Goal: Navigation & Orientation: Find specific page/section

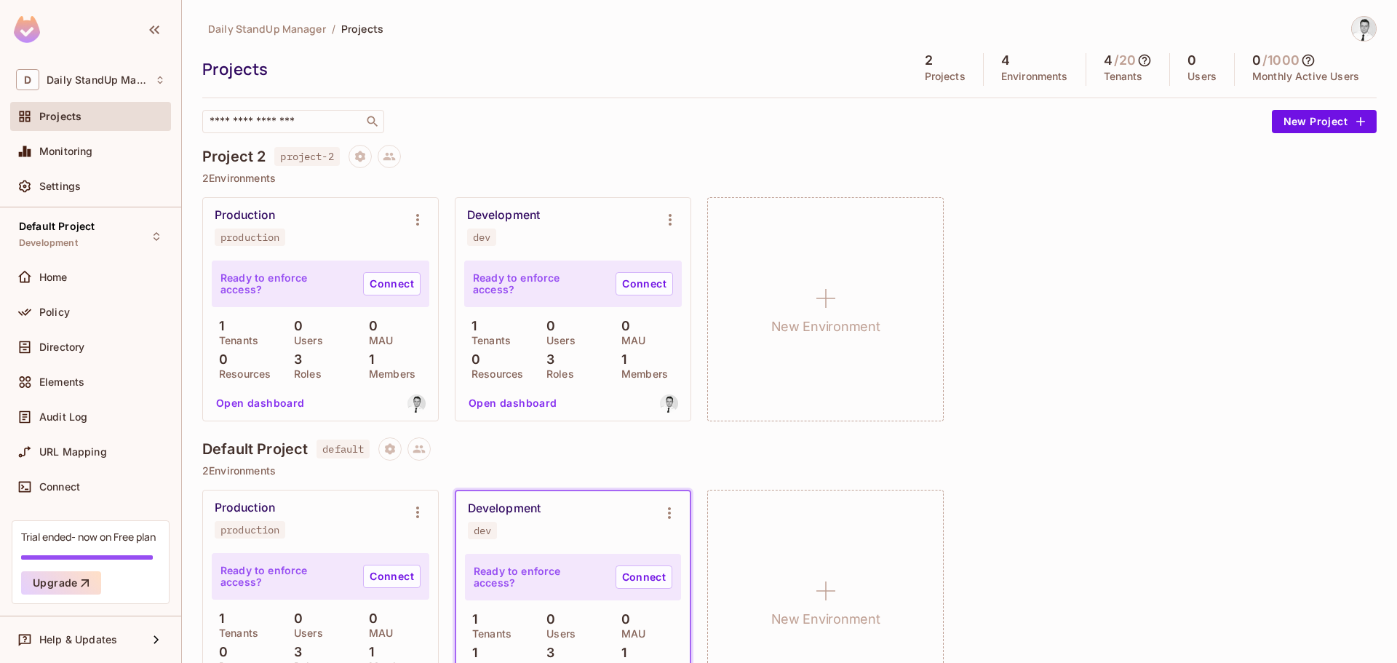
scroll to position [67, 0]
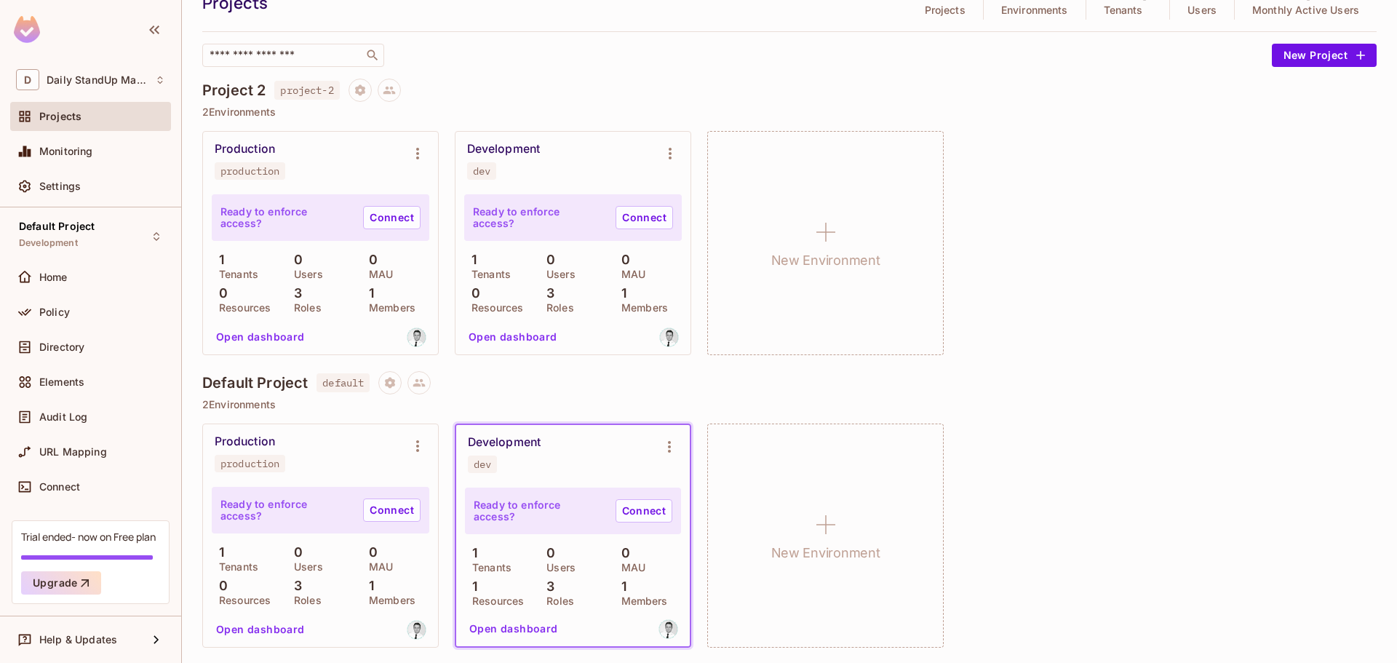
scroll to position [67, 0]
click at [89, 119] on div "Projects" at bounding box center [102, 117] width 126 height 12
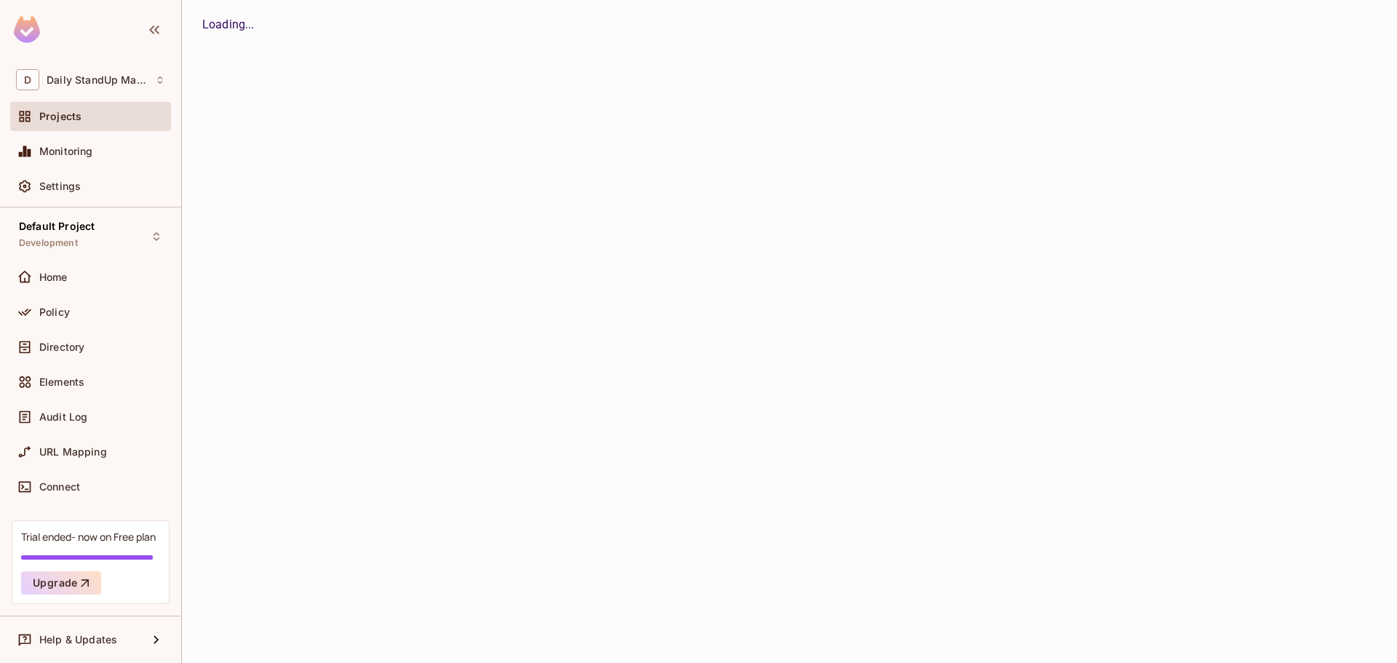
scroll to position [0, 0]
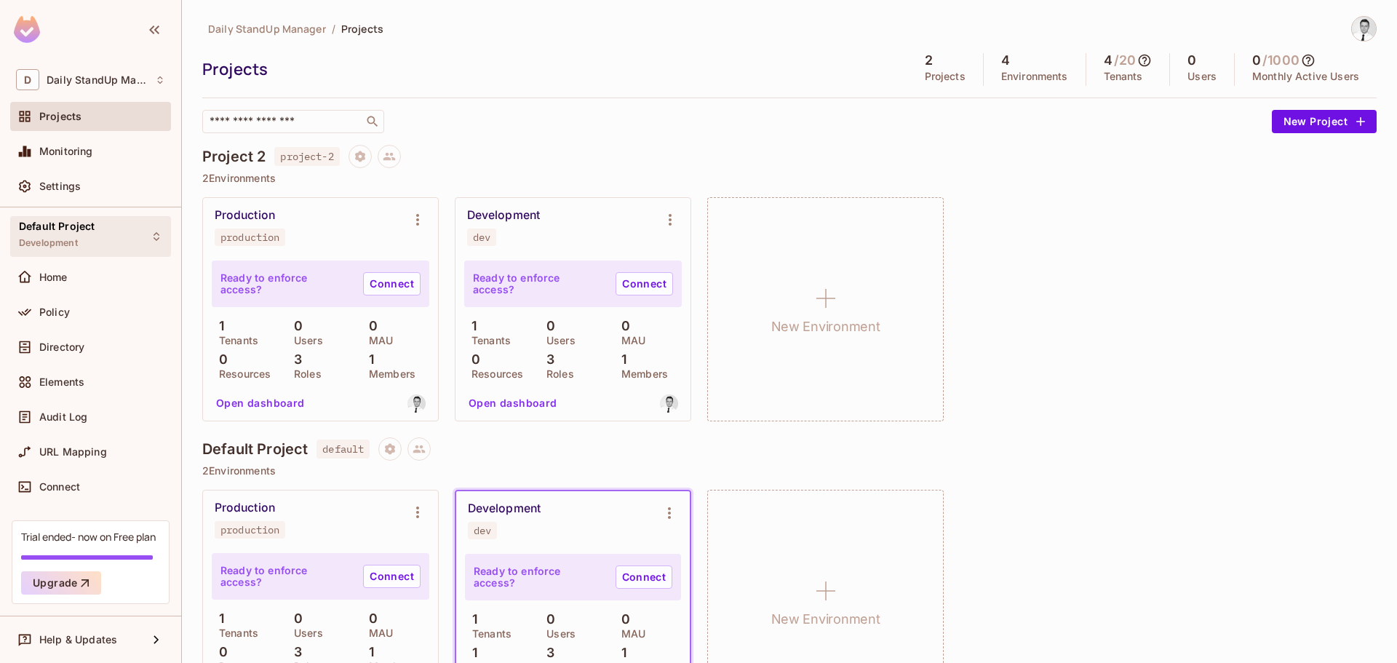
click at [80, 235] on div "Default Project Development" at bounding box center [57, 235] width 76 height 31
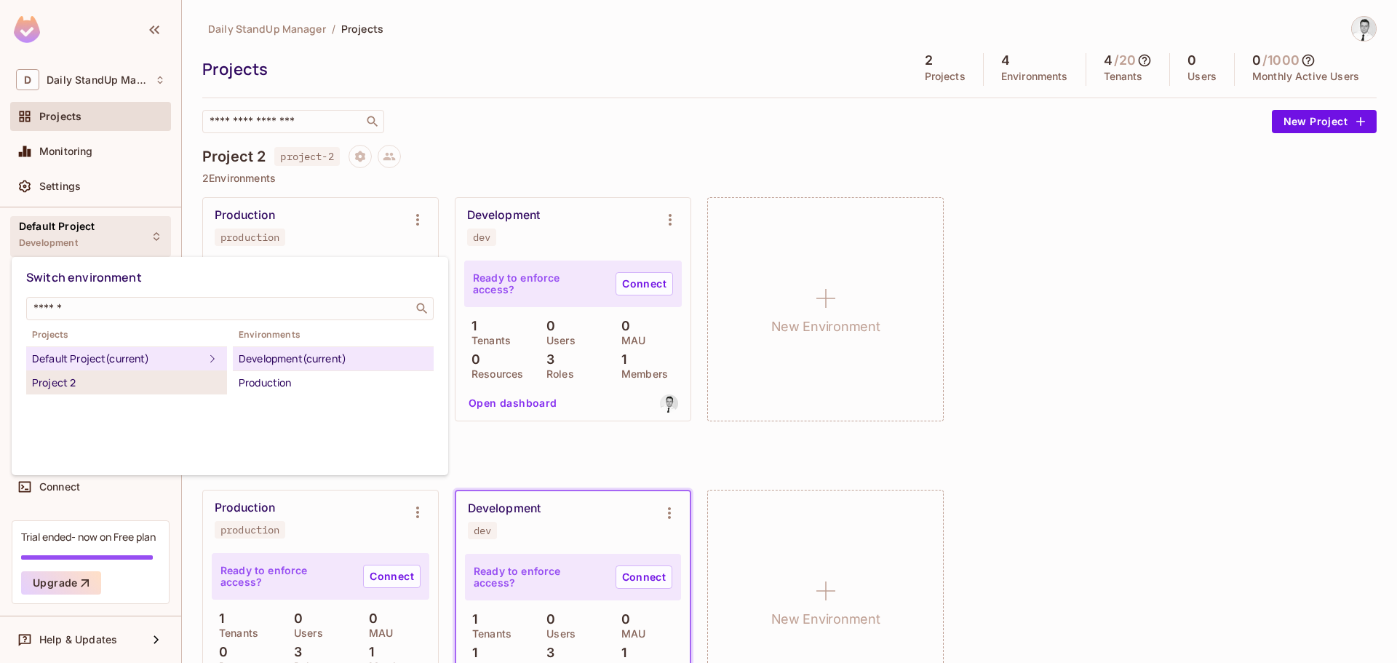
click at [67, 378] on div "Project 2" at bounding box center [126, 382] width 189 height 17
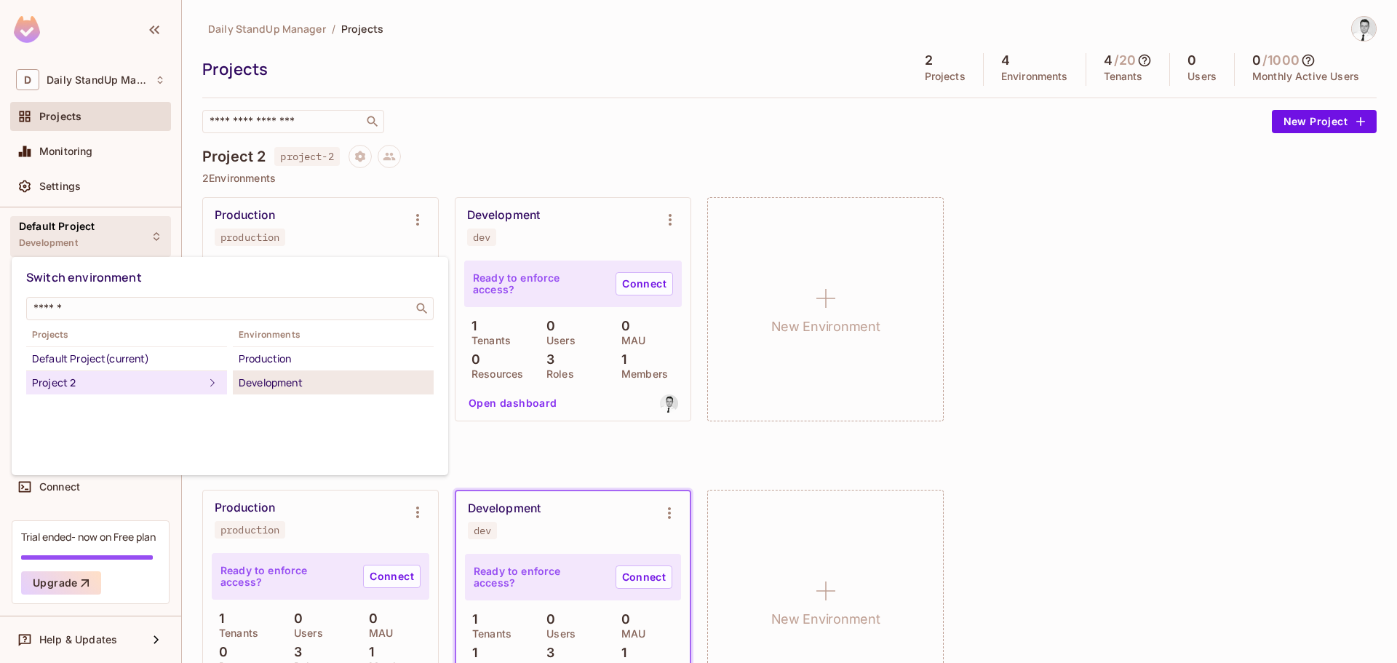
click at [282, 382] on div "Development" at bounding box center [333, 382] width 189 height 17
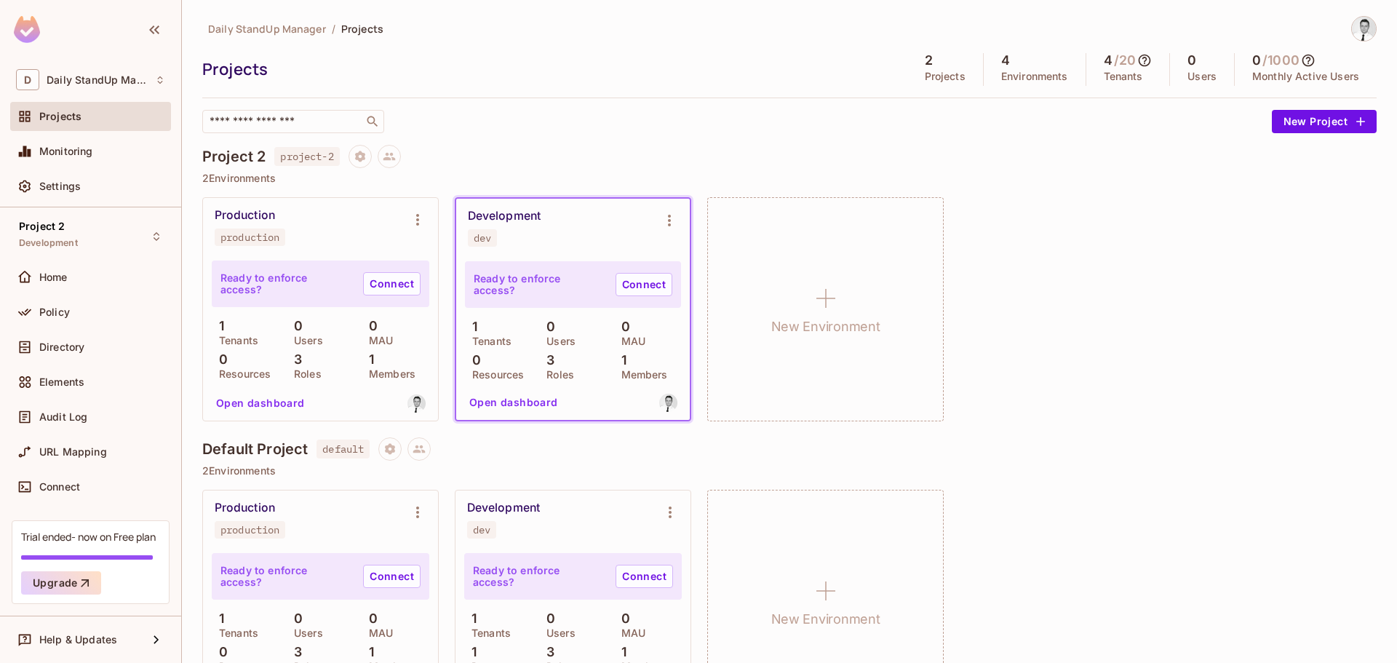
click at [1091, 260] on div "Production production Ready to enforce access? Connect 1 Tenants 0 Users 0 MAU …" at bounding box center [789, 309] width 1174 height 224
click at [84, 228] on div "Project 2 Development" at bounding box center [90, 236] width 161 height 40
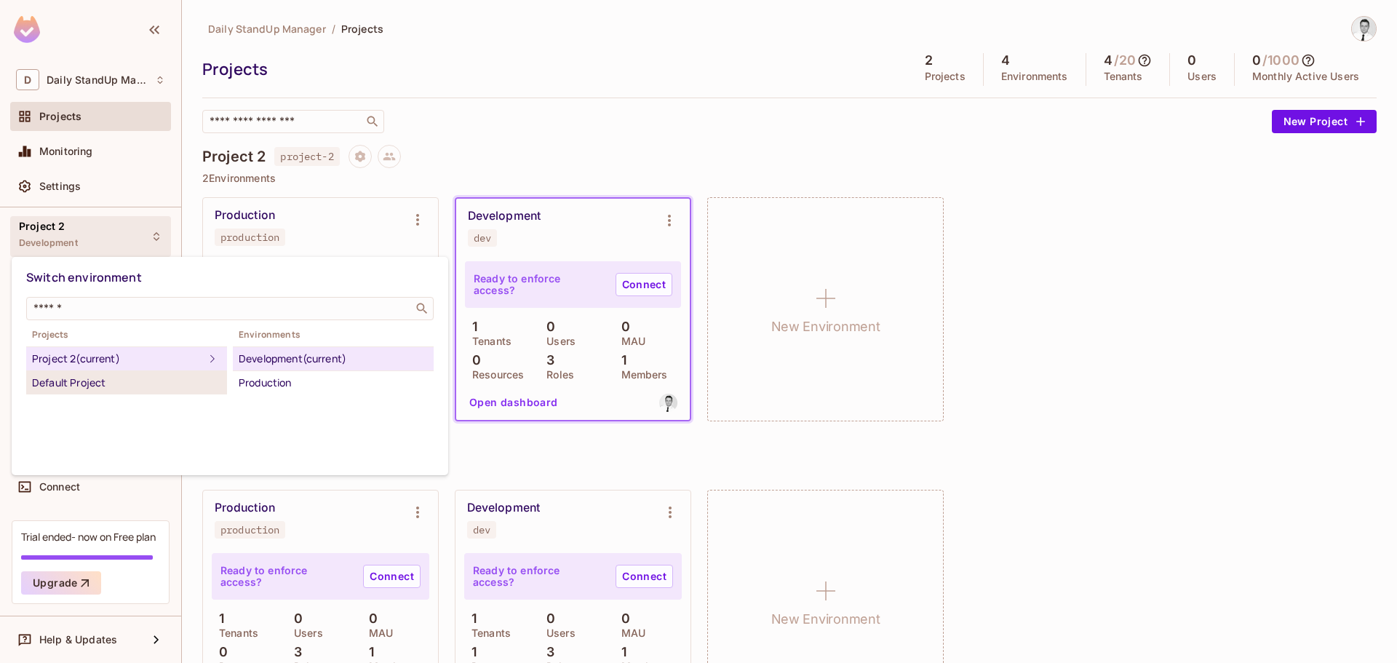
click at [57, 375] on div "Default Project" at bounding box center [126, 382] width 189 height 17
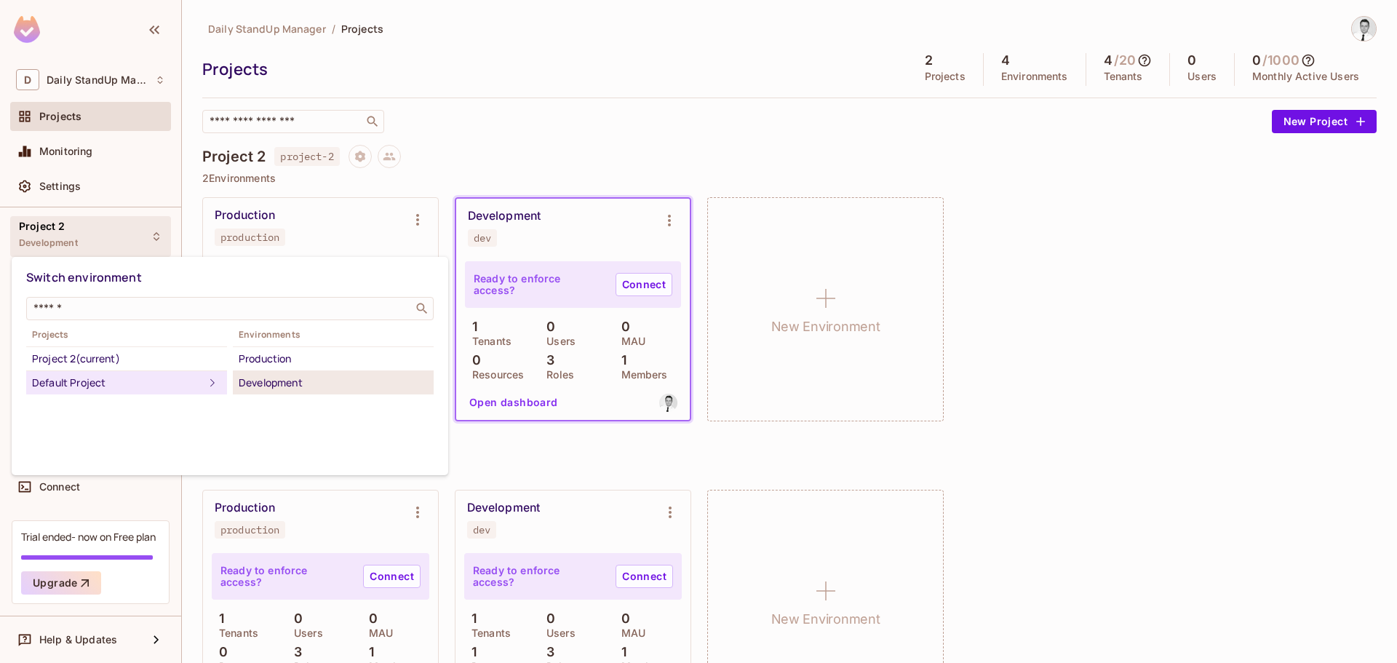
click at [299, 376] on div "Development" at bounding box center [333, 382] width 189 height 17
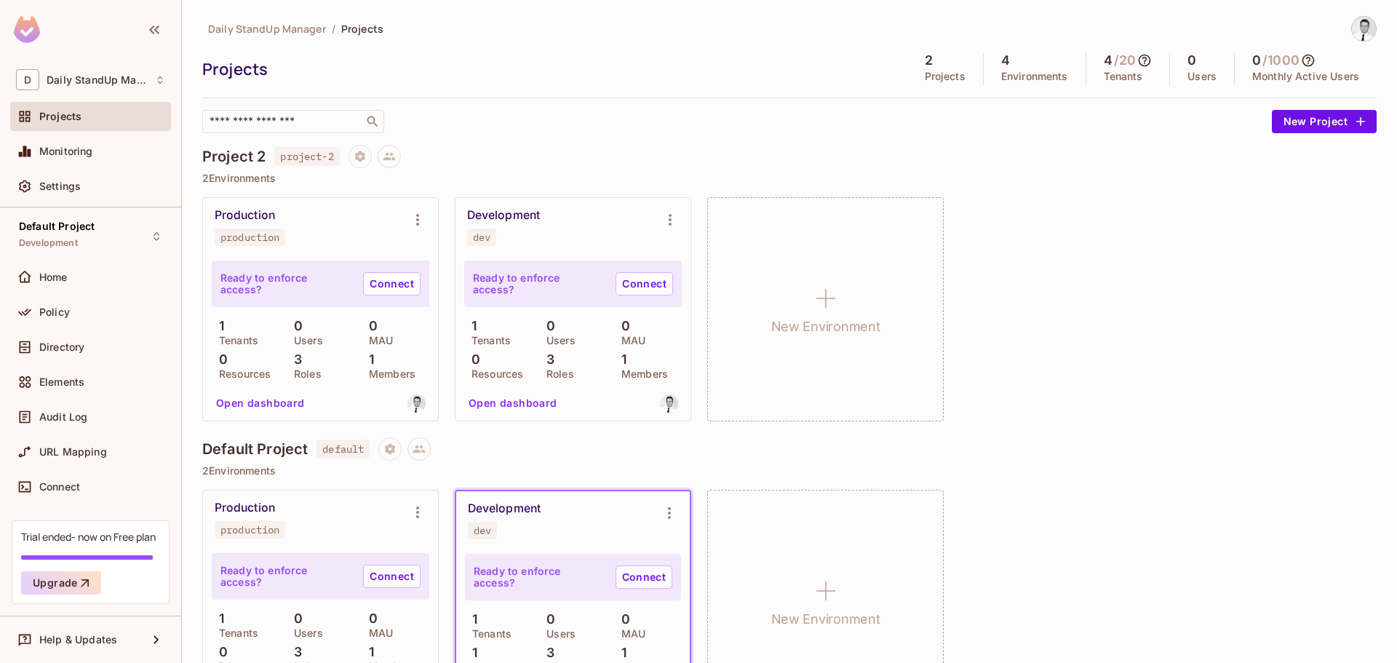
click at [1059, 191] on div "Project 2 project-2 2 Environments Production production Ready to enforce acces…" at bounding box center [789, 291] width 1174 height 292
click at [1203, 346] on div "Production production Ready to enforce access? Connect 1 Tenants 0 Users 0 MAU …" at bounding box center [789, 309] width 1174 height 224
click at [81, 234] on div "Default Project Development" at bounding box center [57, 235] width 76 height 31
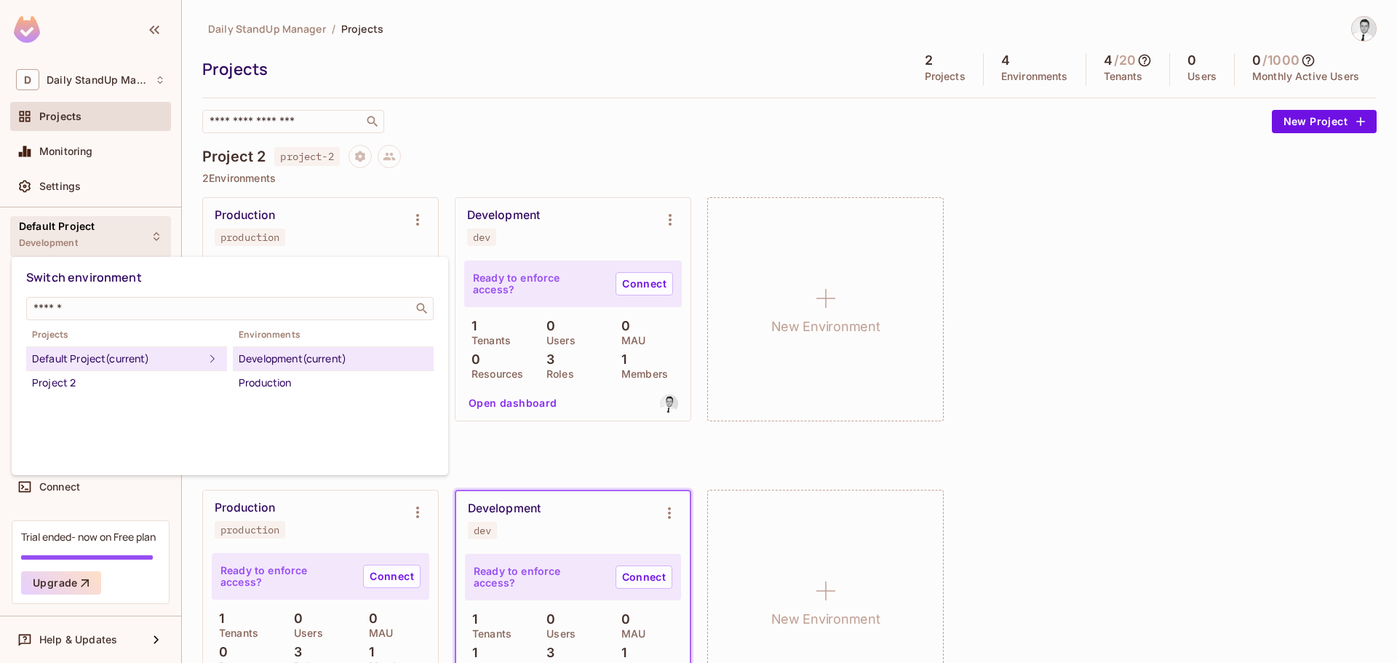
click at [661, 135] on div at bounding box center [698, 331] width 1397 height 663
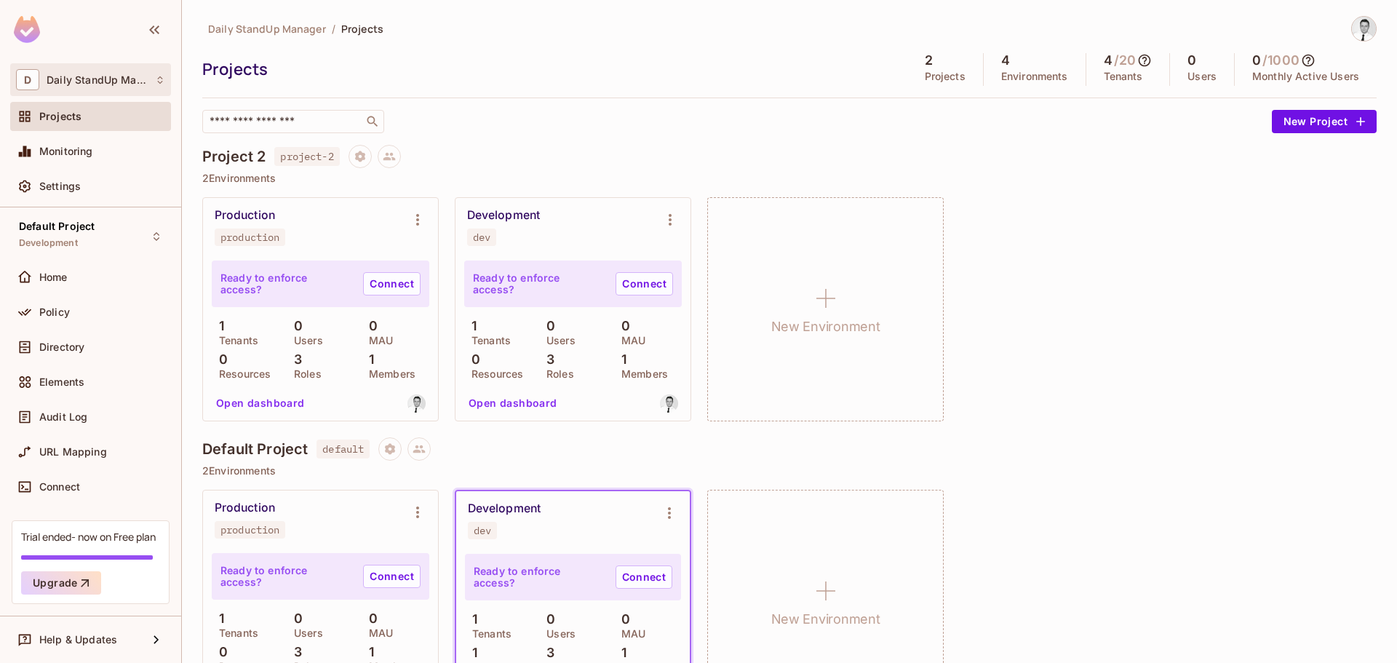
click at [105, 65] on div "D Daily StandUp Manager" at bounding box center [90, 79] width 161 height 33
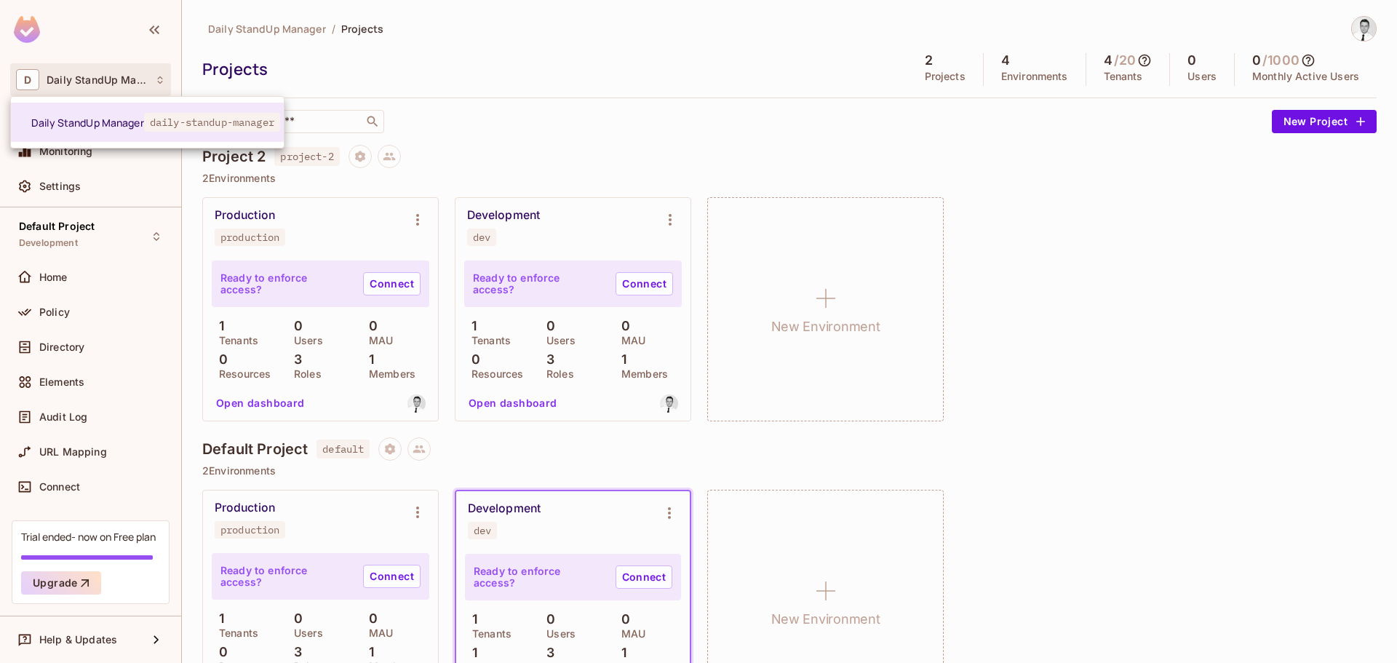
click at [105, 65] on div at bounding box center [698, 331] width 1397 height 663
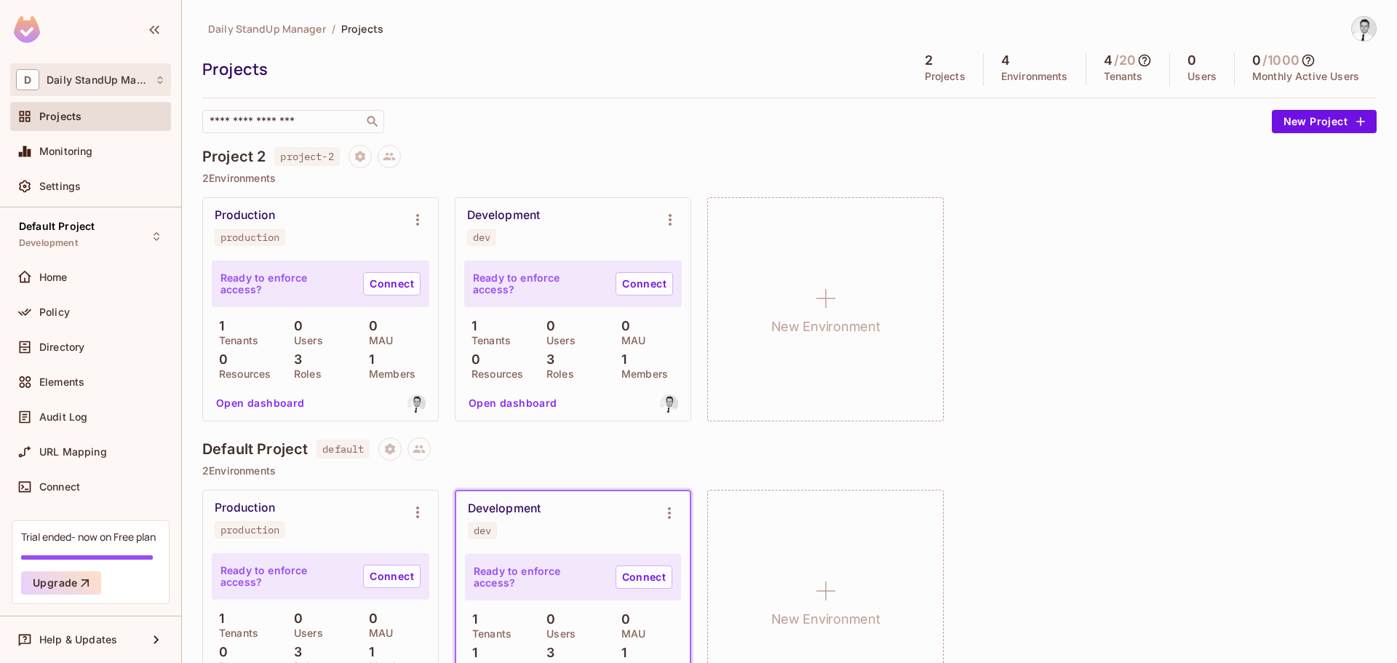
click at [105, 65] on div "D Daily StandUp Manager" at bounding box center [90, 79] width 161 height 33
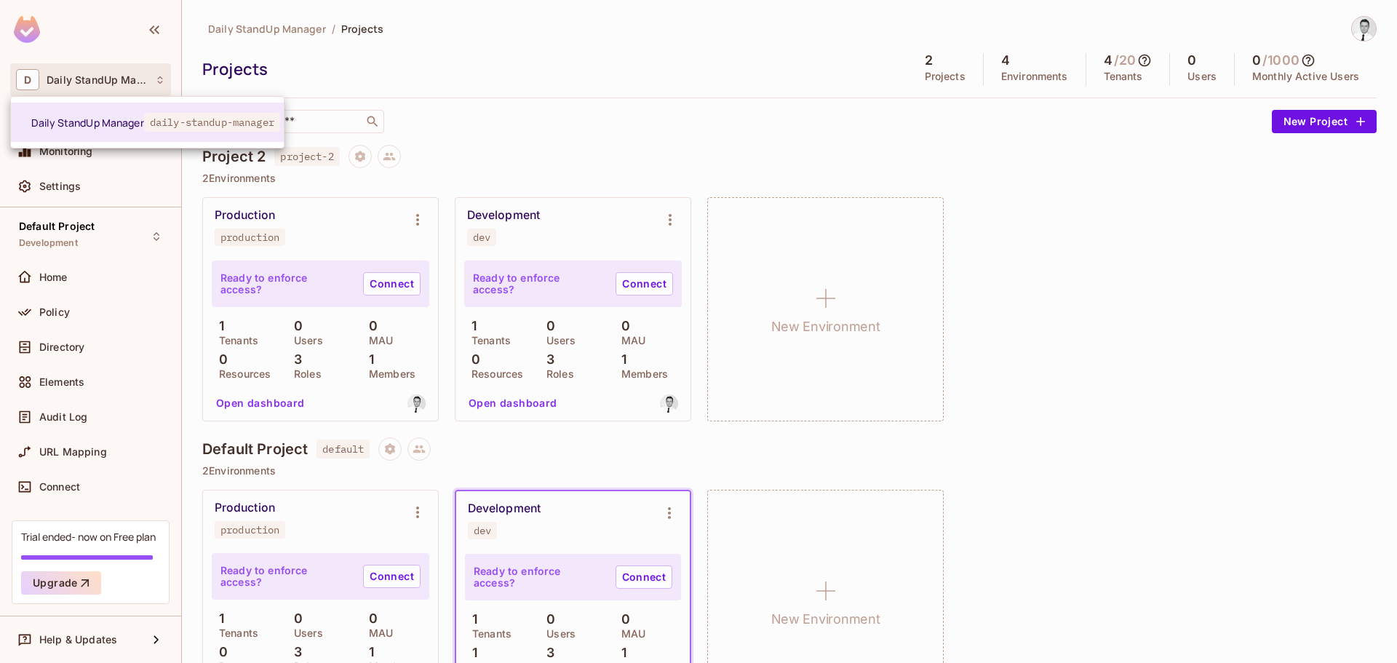
click at [116, 84] on div at bounding box center [698, 331] width 1397 height 663
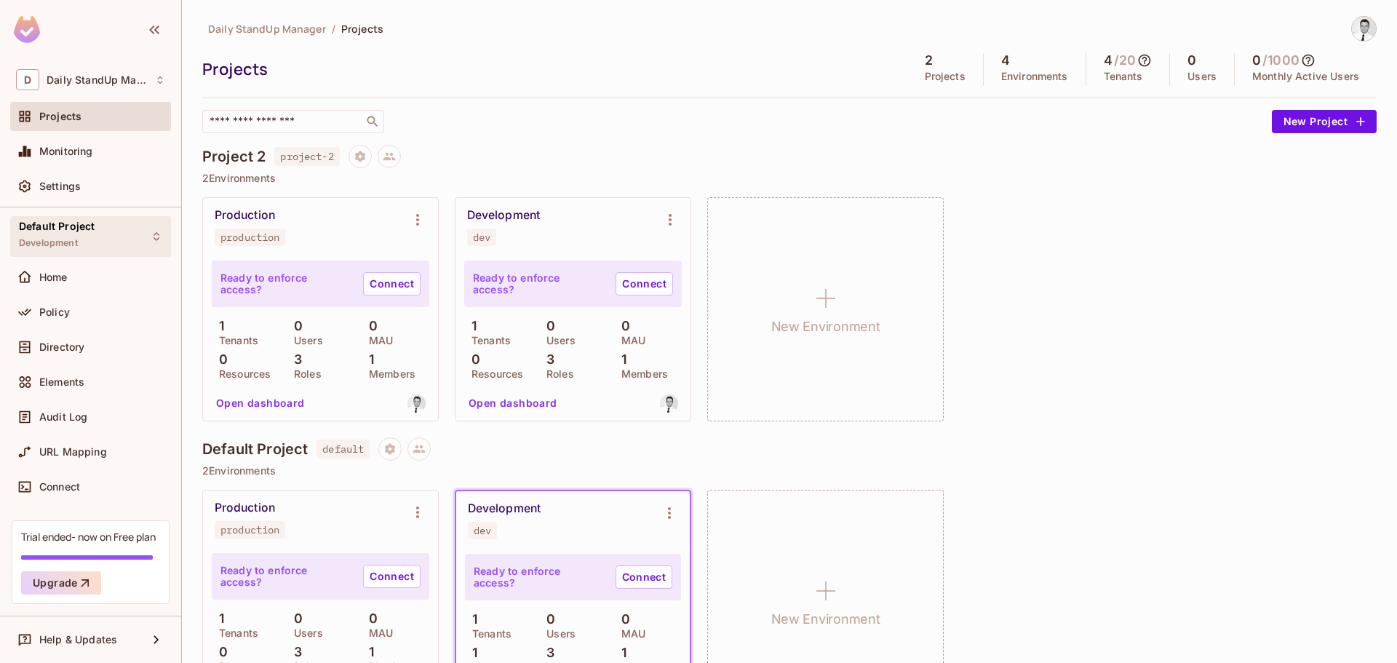
click at [76, 237] on span "Development" at bounding box center [48, 243] width 59 height 12
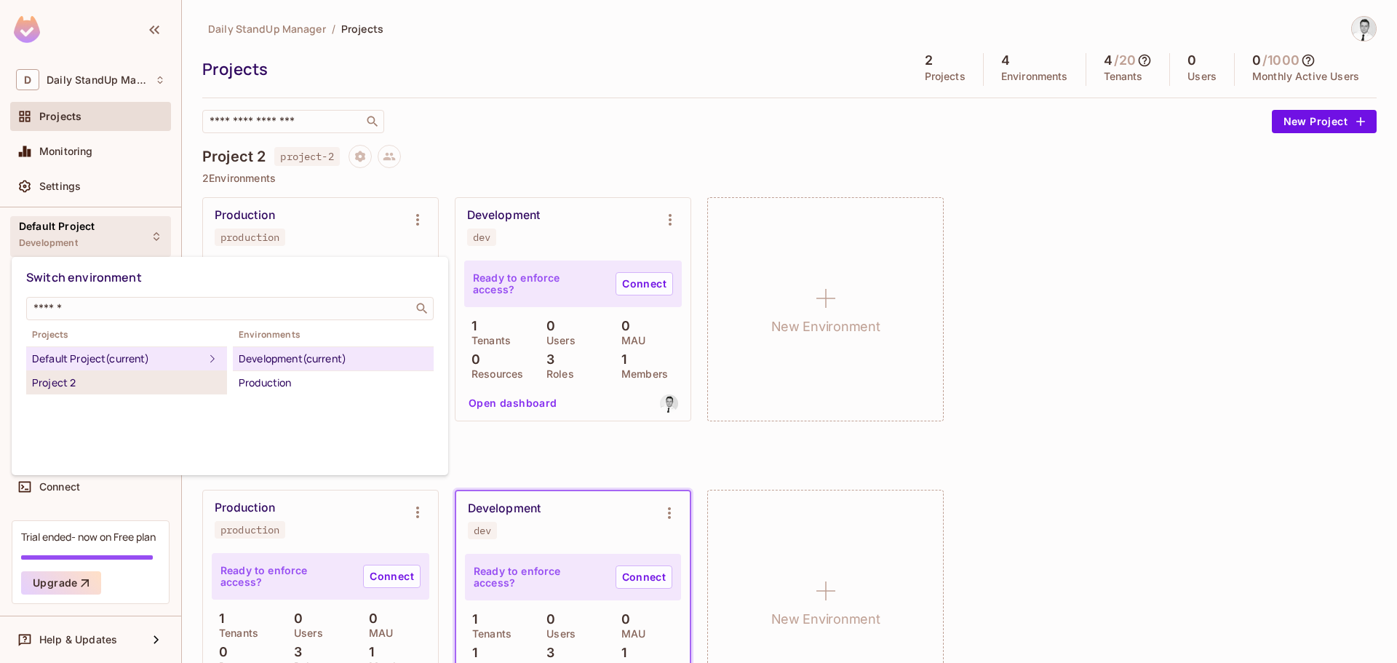
click at [114, 384] on div "Project 2" at bounding box center [126, 382] width 189 height 17
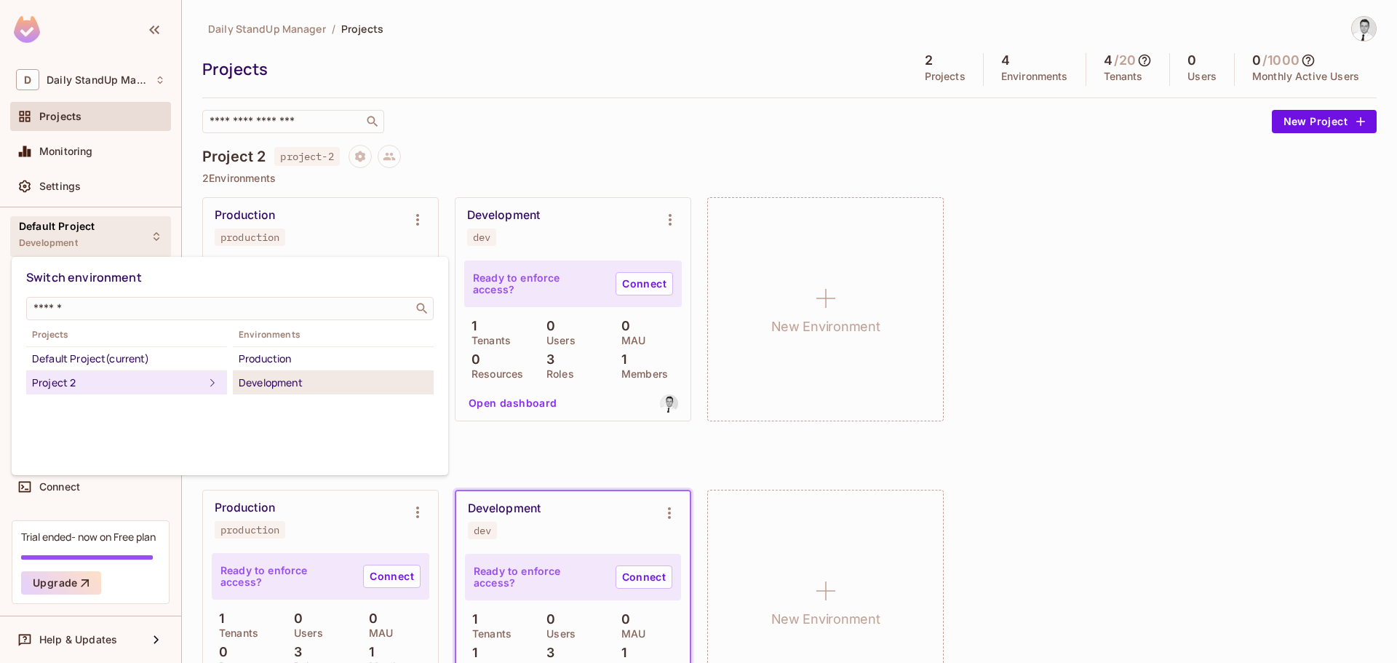
click at [307, 372] on li "Development" at bounding box center [333, 382] width 201 height 23
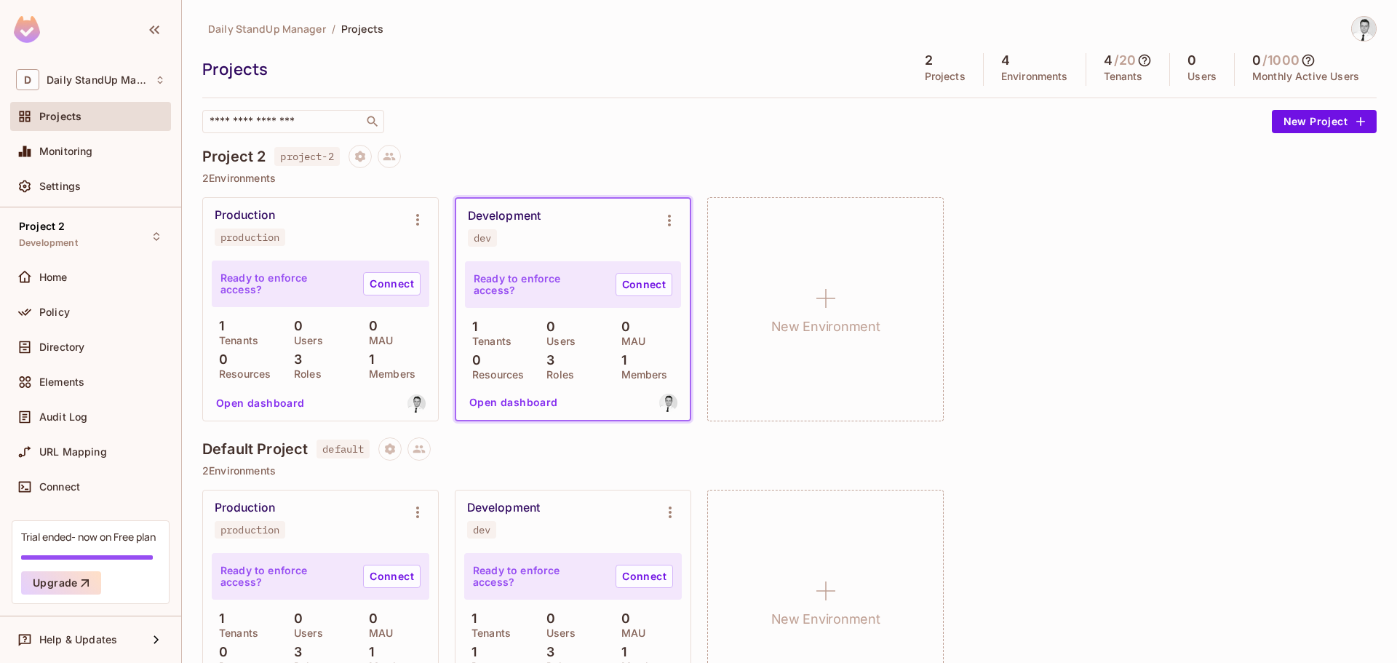
click at [569, 41] on div "Daily StandUp Manager / Projects" at bounding box center [789, 28] width 1174 height 25
click at [95, 268] on div "Home" at bounding box center [90, 276] width 149 height 17
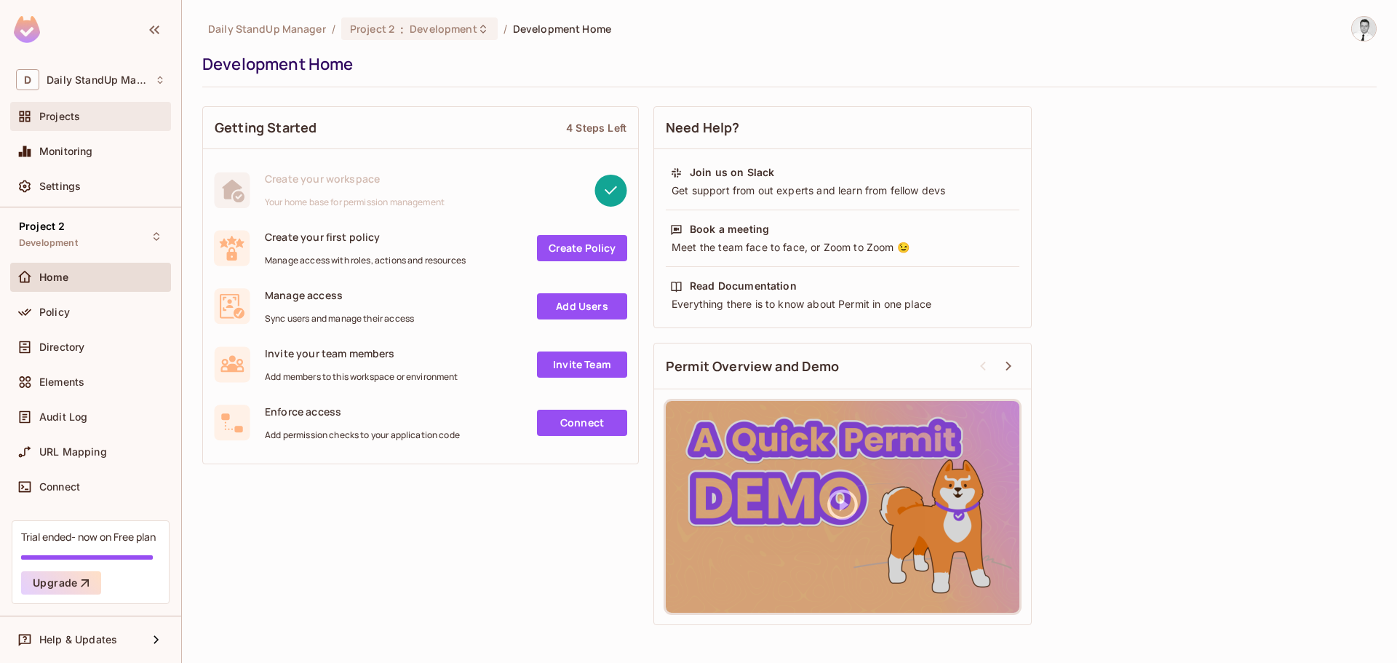
click at [94, 121] on div "Projects" at bounding box center [102, 117] width 126 height 12
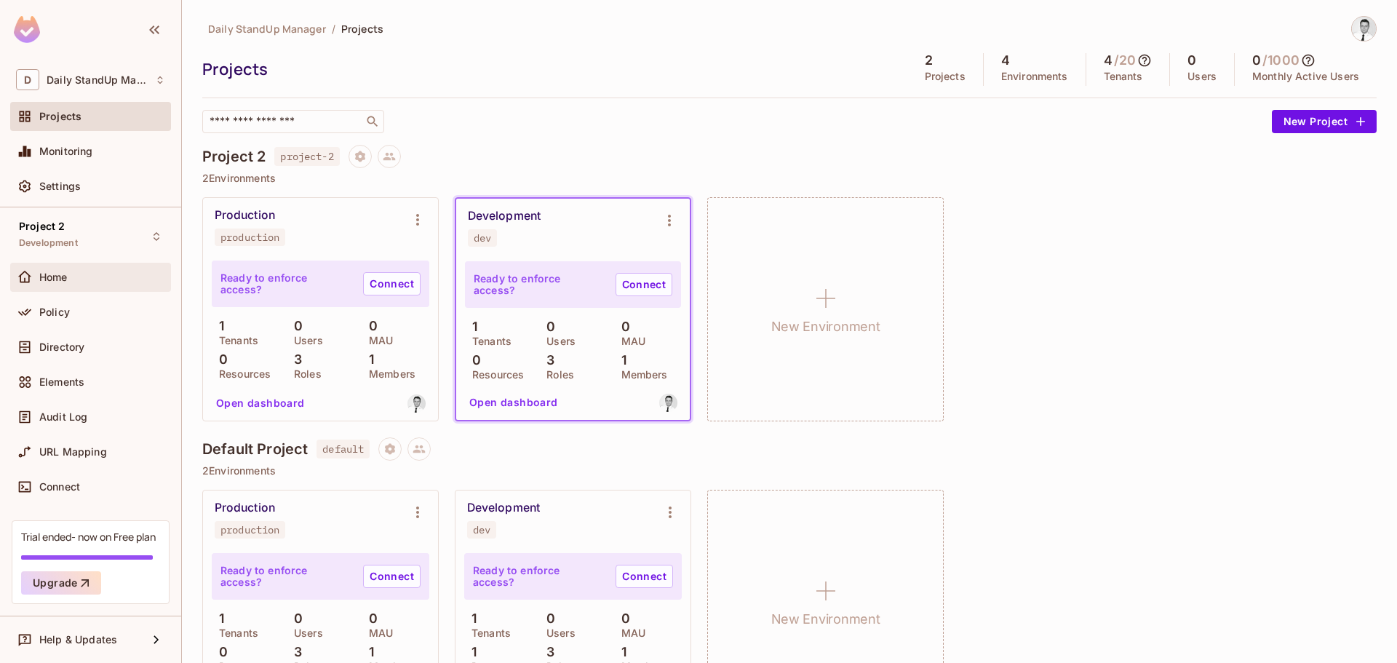
click at [79, 282] on div "Home" at bounding box center [102, 277] width 126 height 12
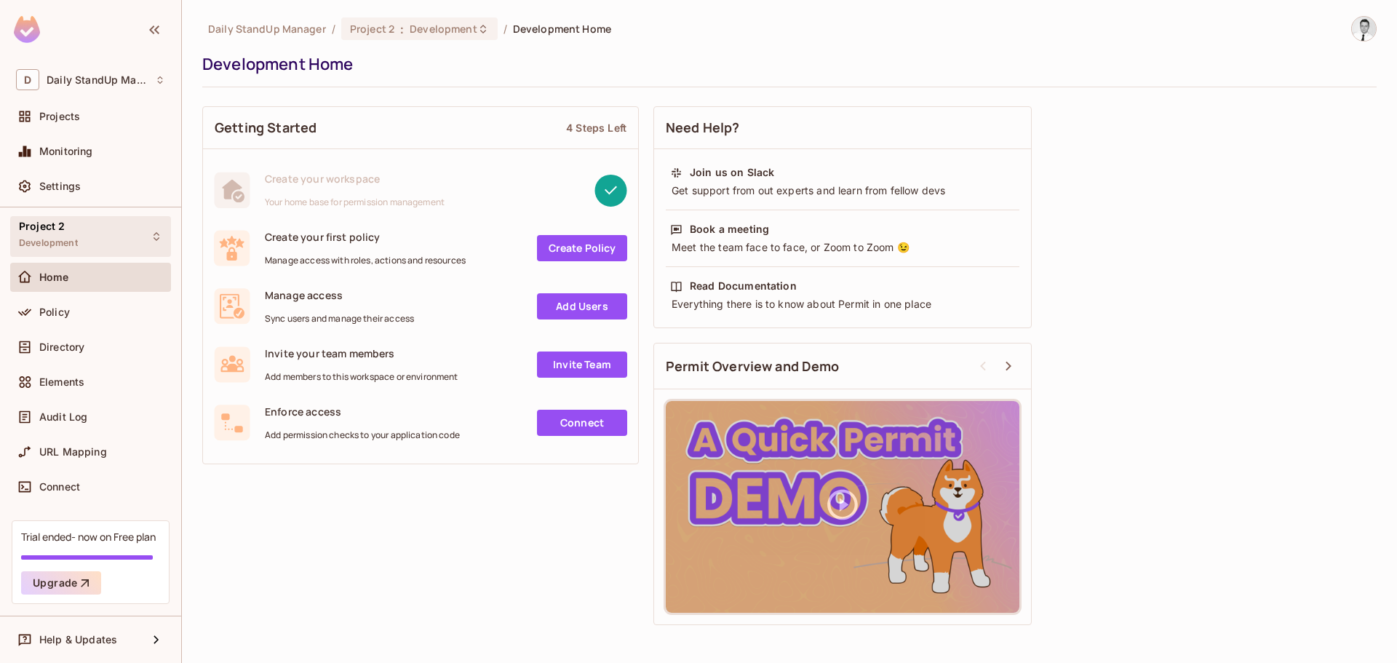
click at [110, 247] on div "Project 2 Development" at bounding box center [90, 236] width 161 height 40
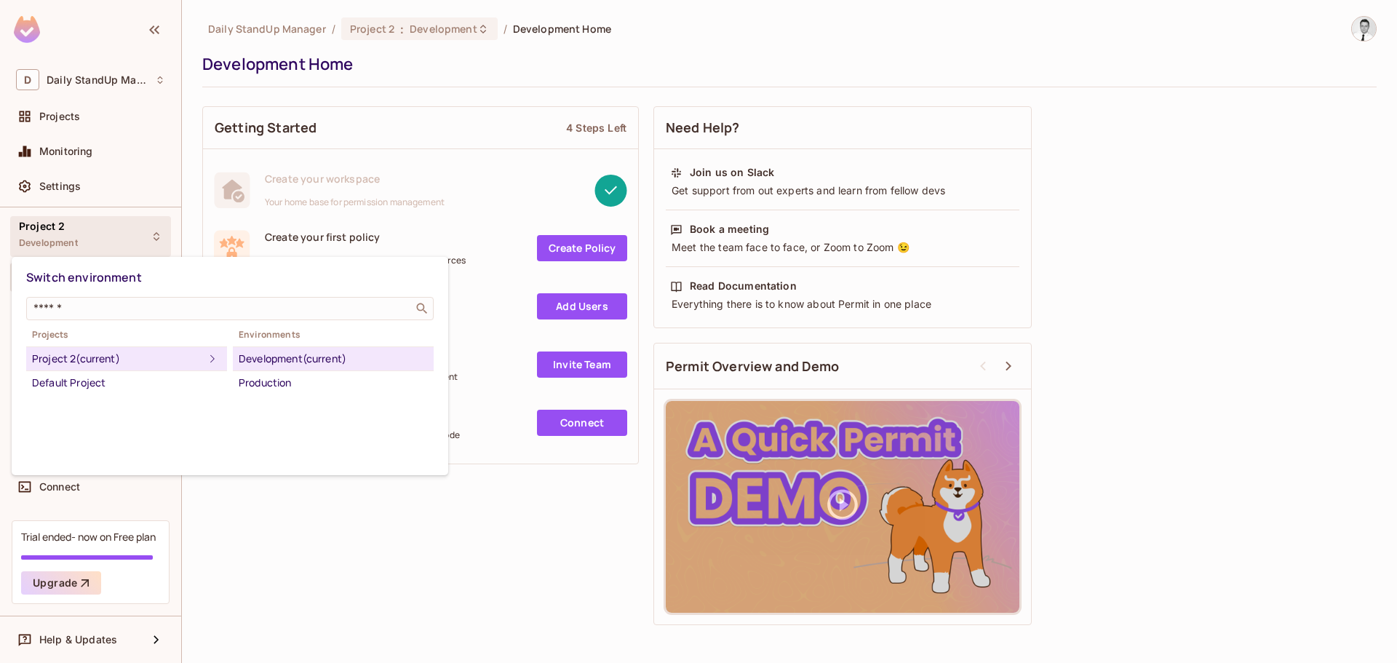
click at [110, 247] on div at bounding box center [698, 331] width 1397 height 663
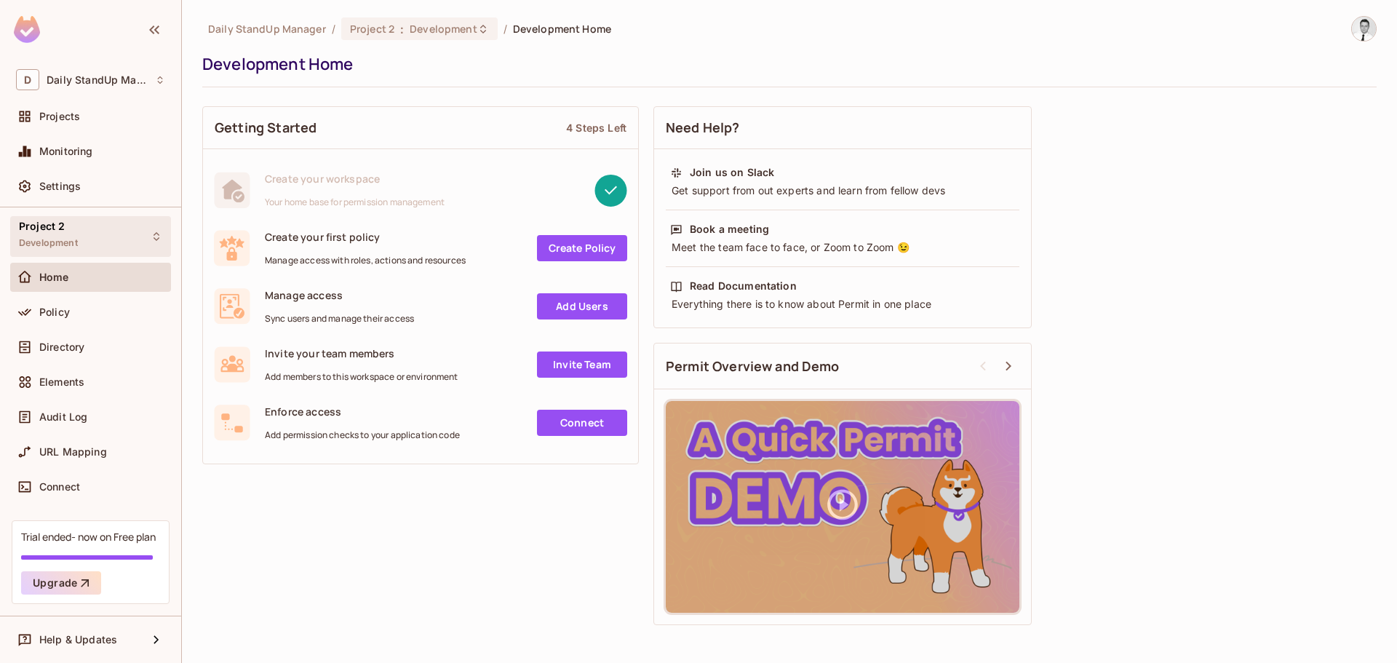
click at [39, 242] on span "Development" at bounding box center [48, 243] width 59 height 12
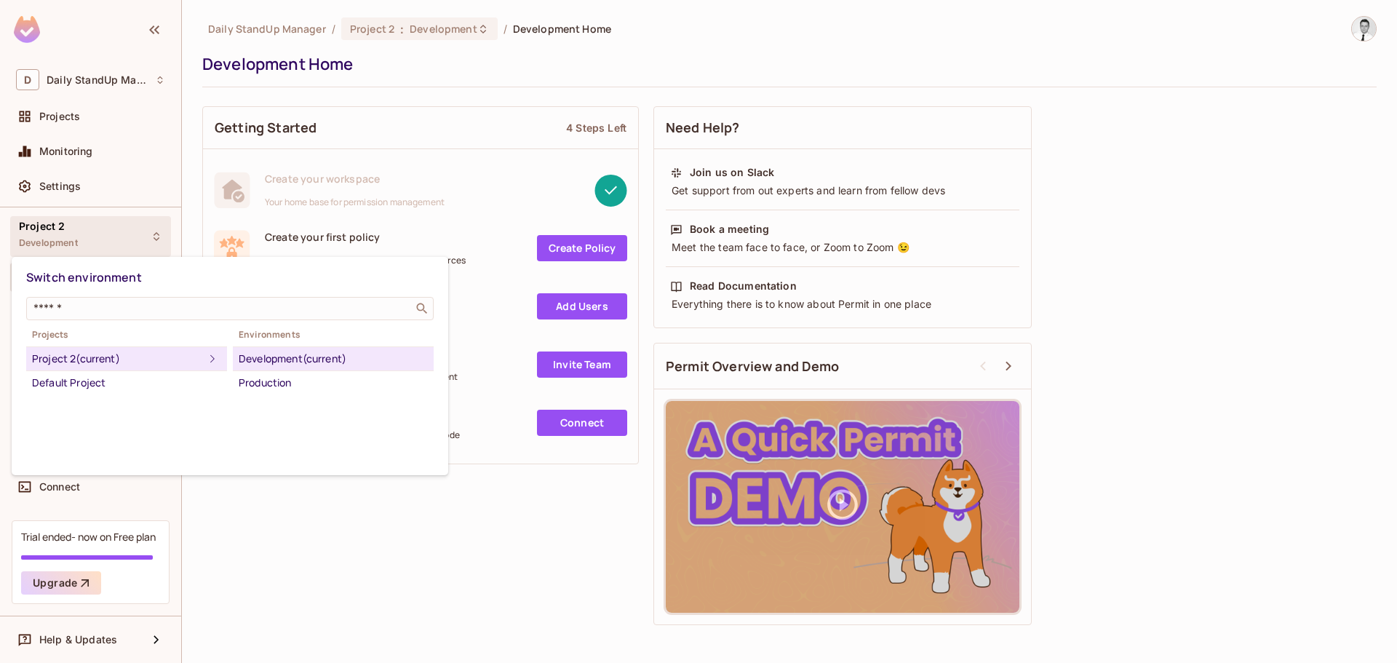
click at [119, 84] on div at bounding box center [698, 331] width 1397 height 663
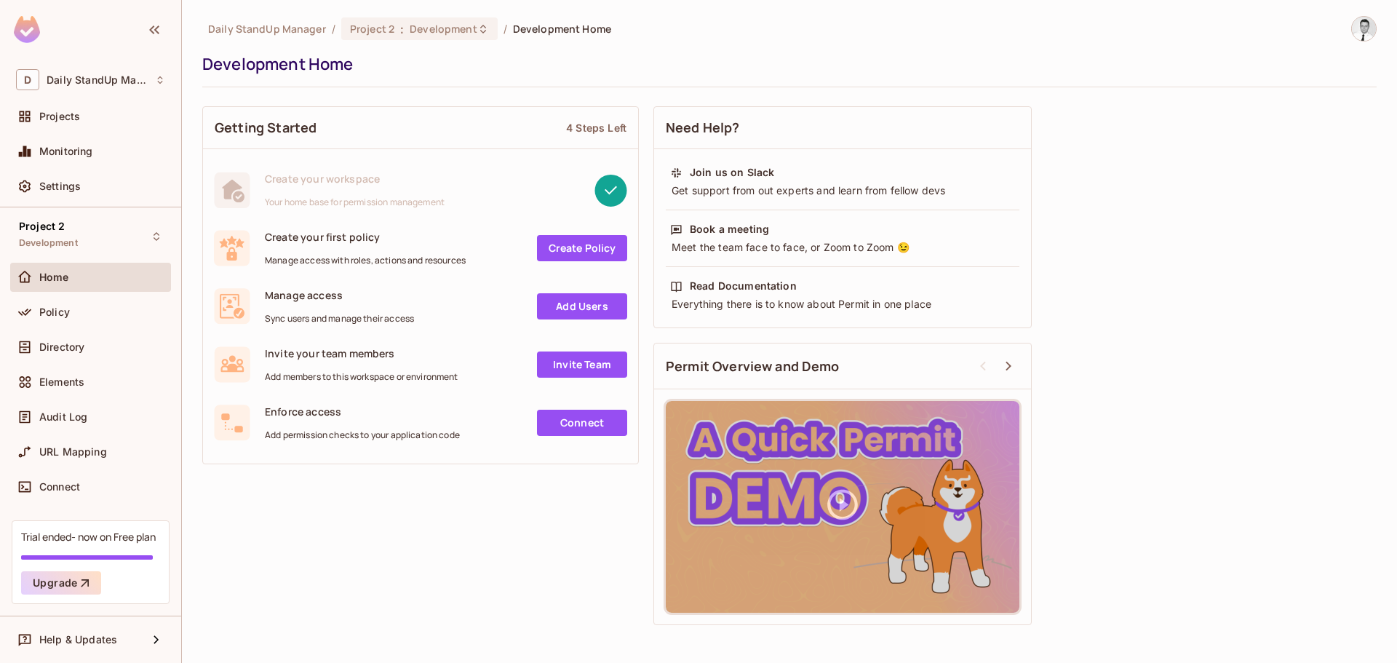
click at [119, 84] on div "Switch environment ​ Projects Project 2 (current) Default Project Environments …" at bounding box center [698, 331] width 1397 height 663
click at [164, 76] on icon at bounding box center [160, 80] width 10 height 10
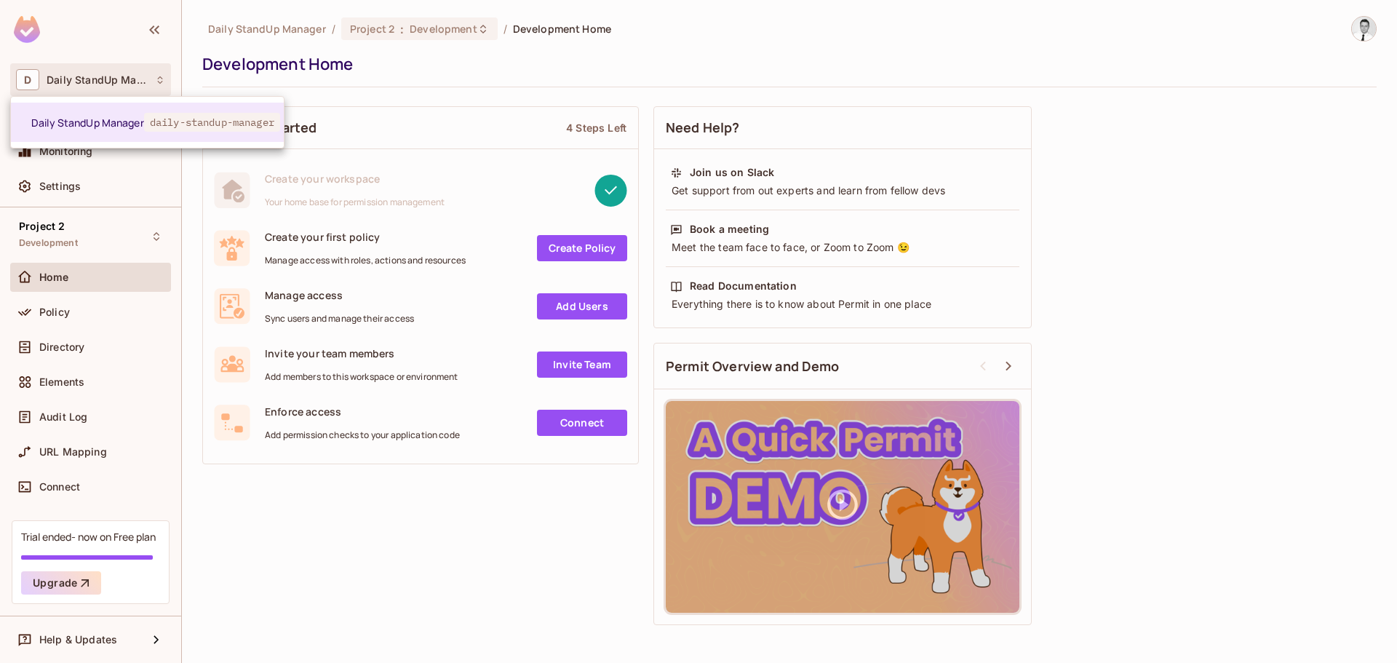
click at [464, 530] on div at bounding box center [698, 331] width 1397 height 663
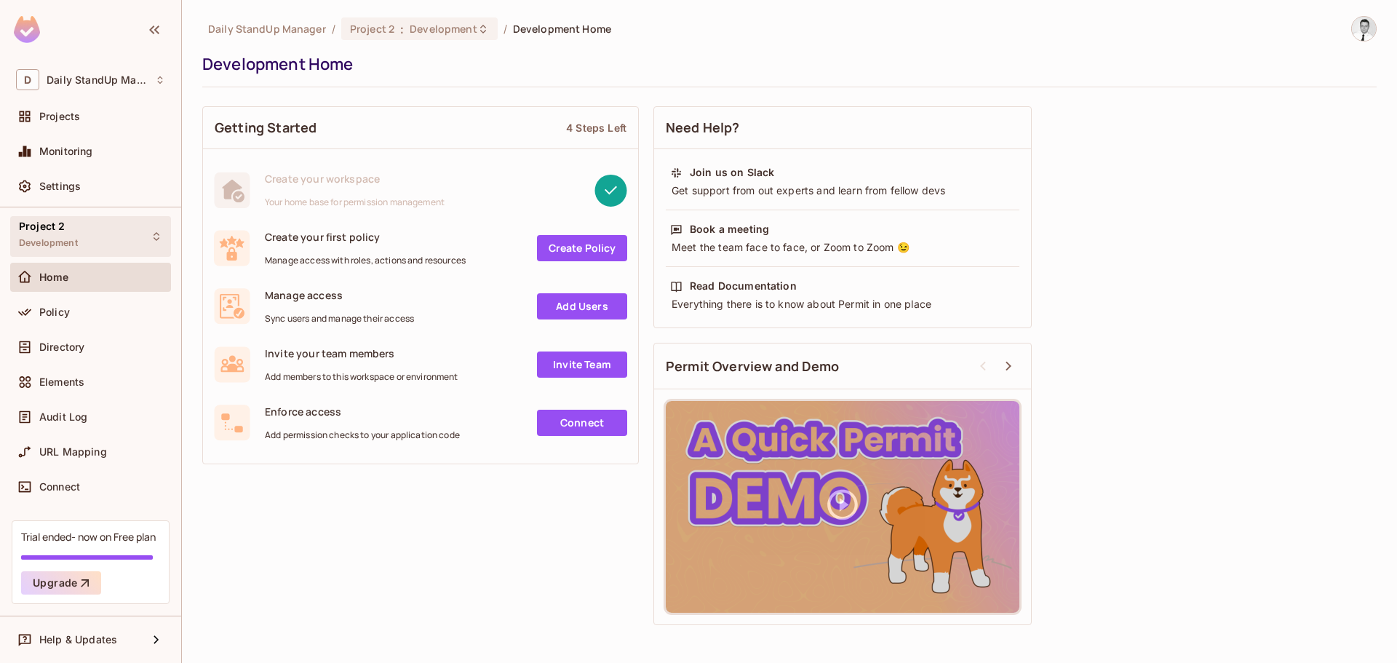
click at [79, 242] on div "Project 2 Development" at bounding box center [90, 236] width 161 height 40
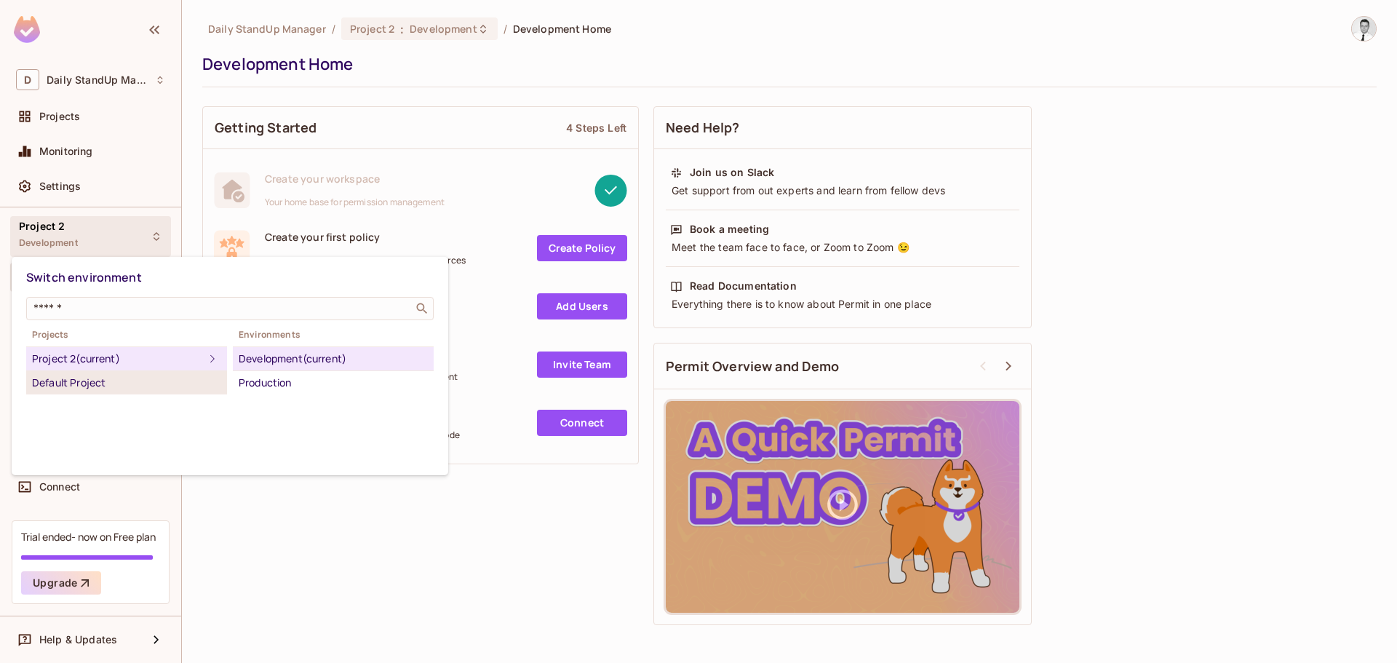
click at [86, 381] on div "Default Project" at bounding box center [126, 382] width 189 height 17
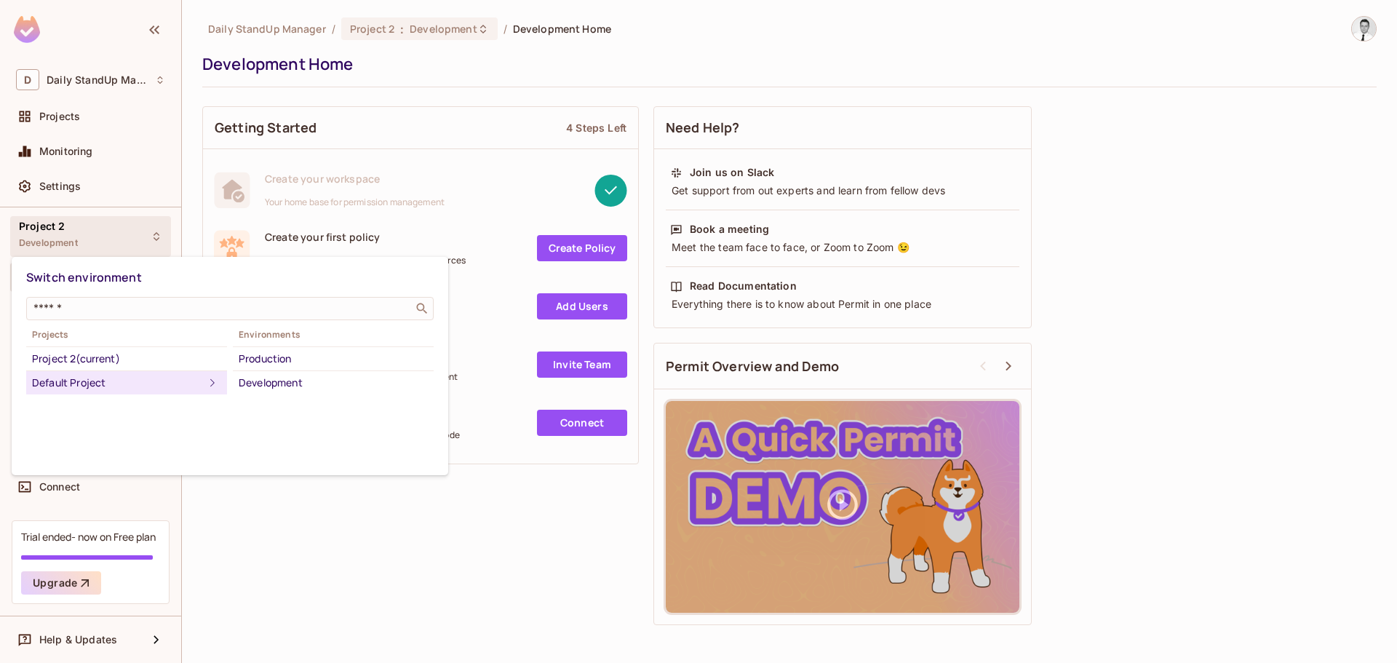
click at [314, 502] on div at bounding box center [698, 331] width 1397 height 663
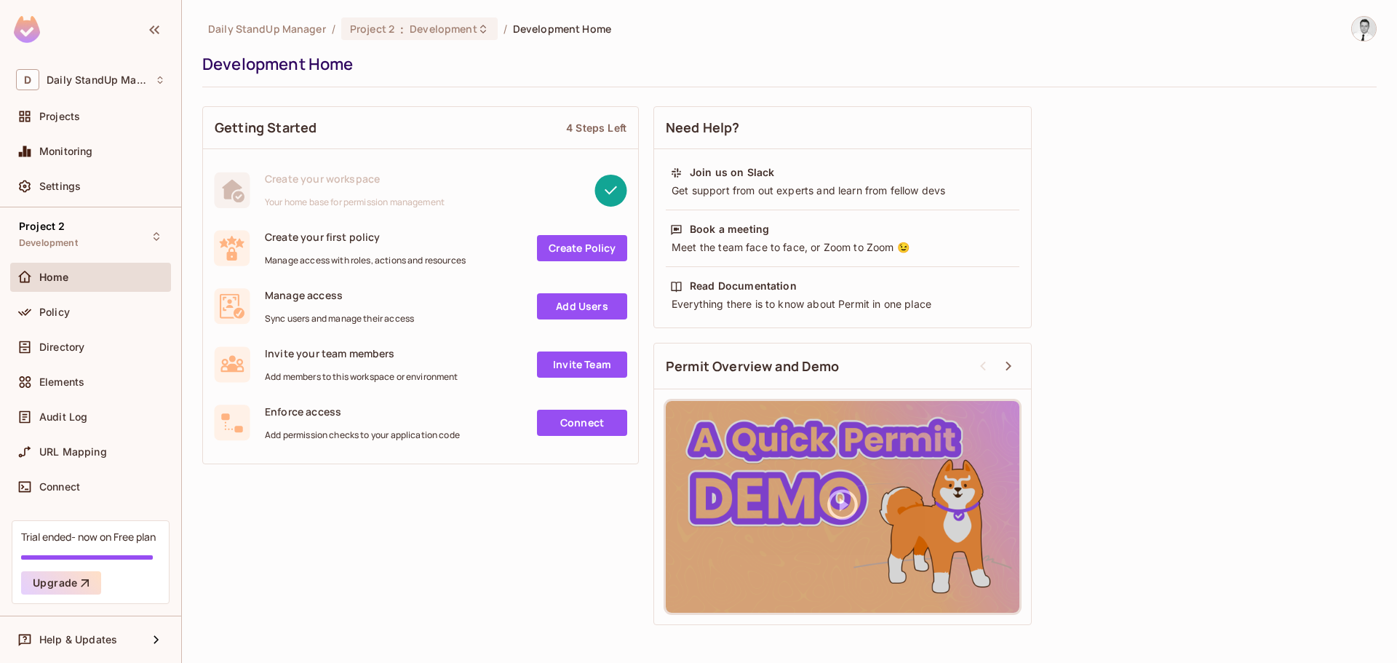
click at [1002, 127] on div "Need Help?" at bounding box center [842, 128] width 377 height 42
click at [766, 137] on div "Need Help?" at bounding box center [842, 128] width 377 height 42
click at [80, 157] on span "Monitoring" at bounding box center [66, 152] width 54 height 12
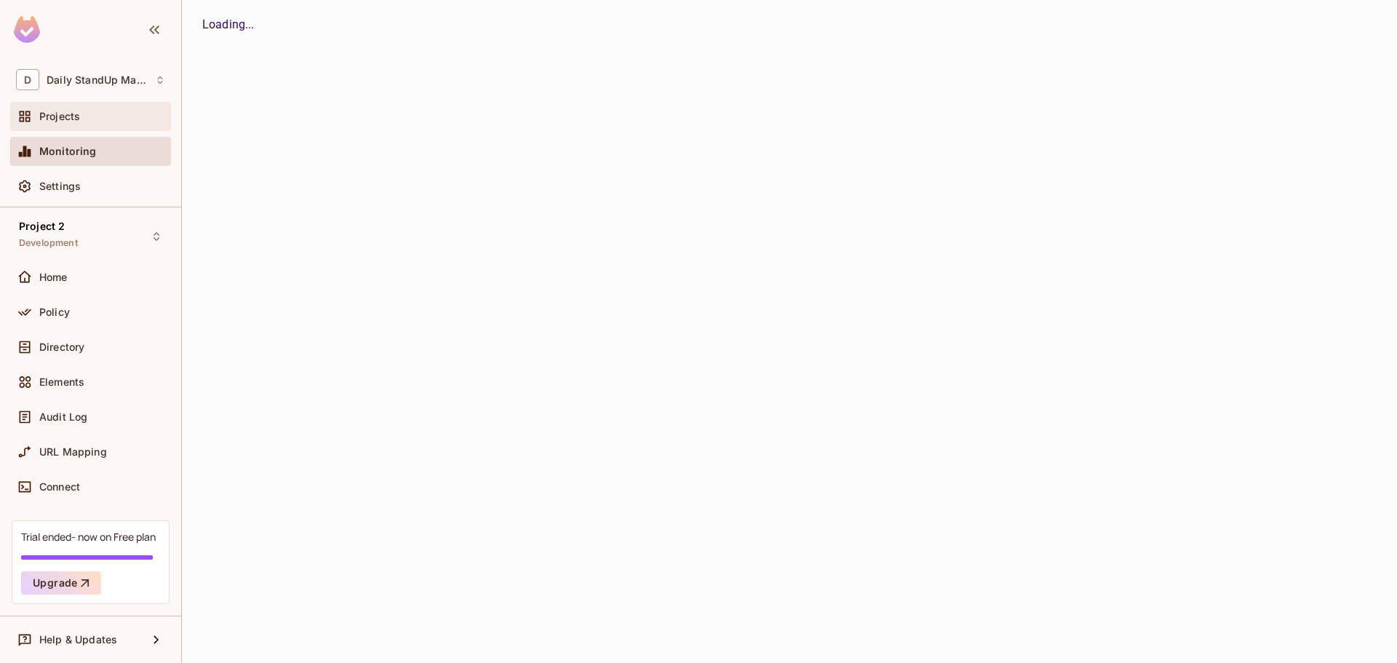
click at [58, 115] on span "Projects" at bounding box center [59, 117] width 41 height 12
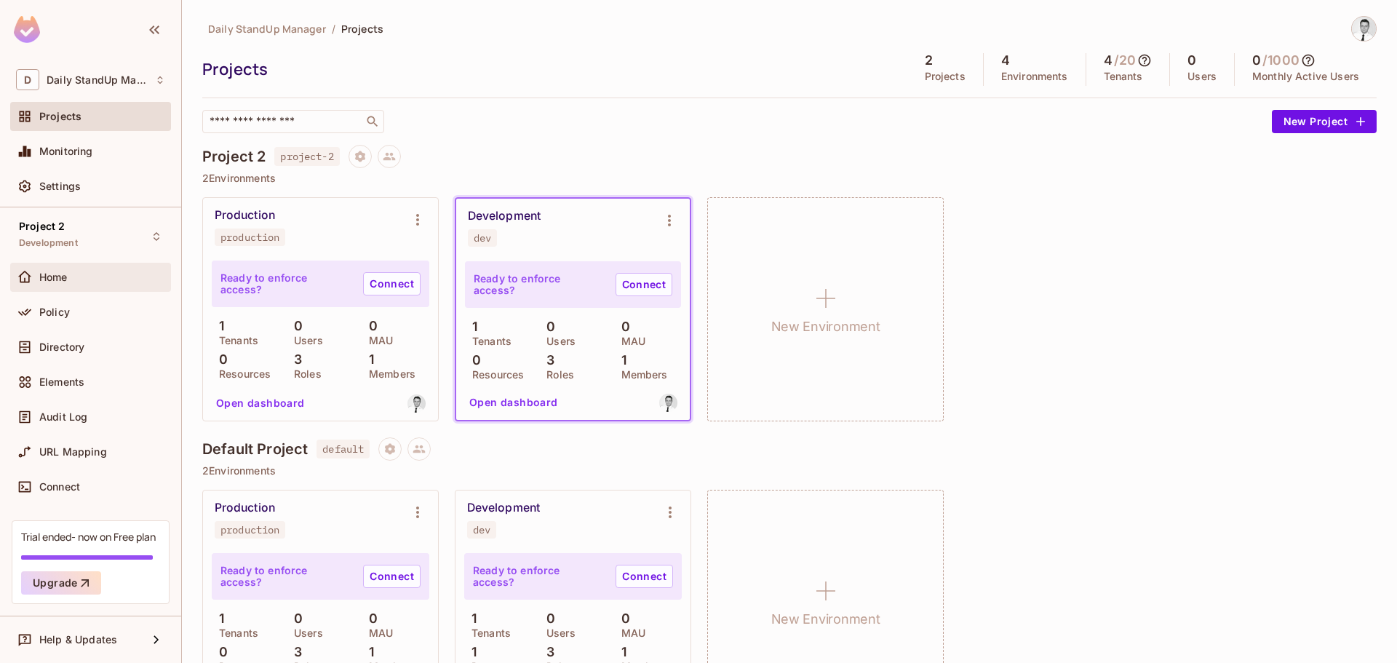
click at [62, 274] on span "Home" at bounding box center [53, 277] width 28 height 12
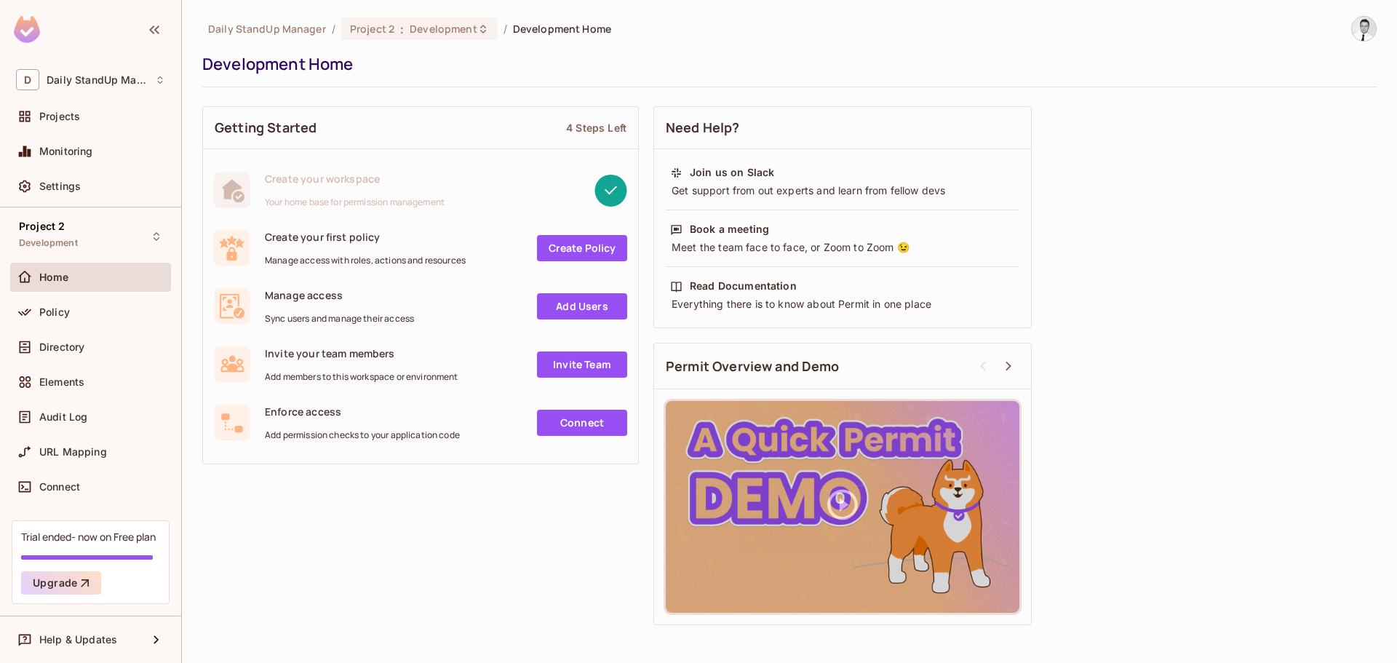
drag, startPoint x: 875, startPoint y: 33, endPoint x: 901, endPoint y: 33, distance: 25.5
click at [879, 33] on div "Daily StandUp Manager / Project 2 : Development / Development Home" at bounding box center [789, 28] width 1174 height 25
click at [85, 84] on span "Daily StandUp Manager" at bounding box center [97, 80] width 101 height 12
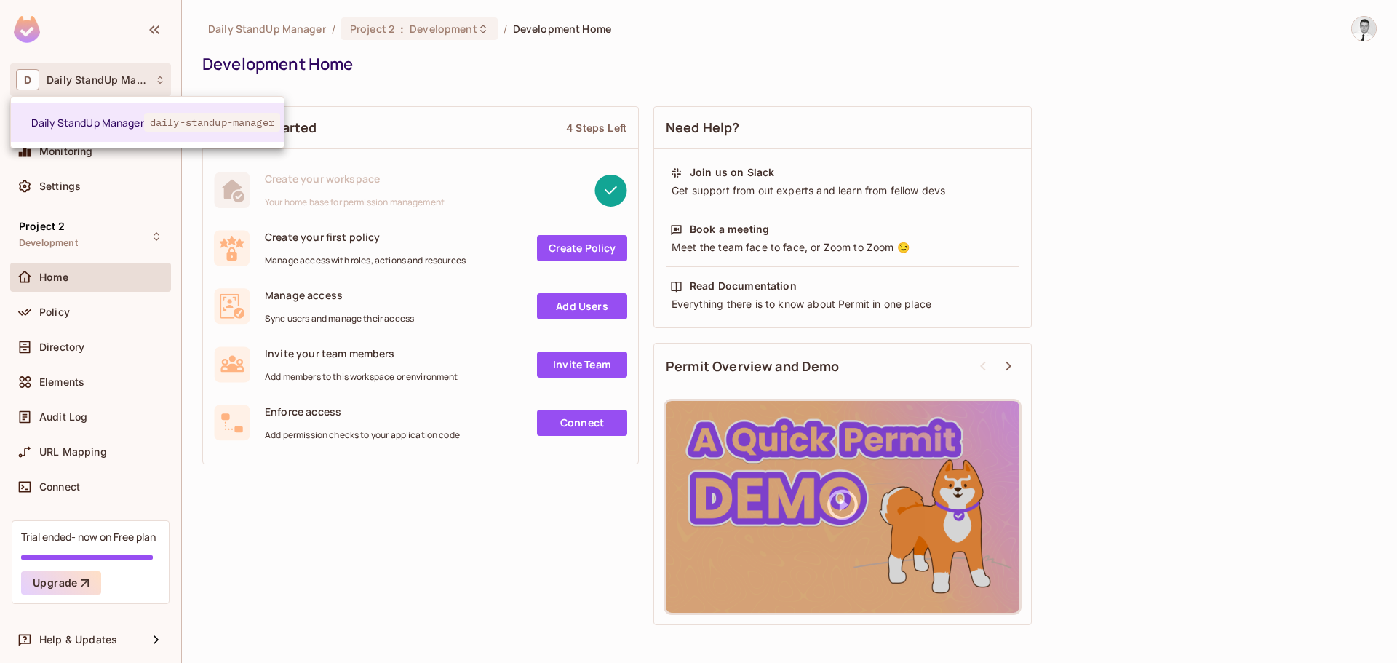
click at [504, 59] on div at bounding box center [698, 331] width 1397 height 663
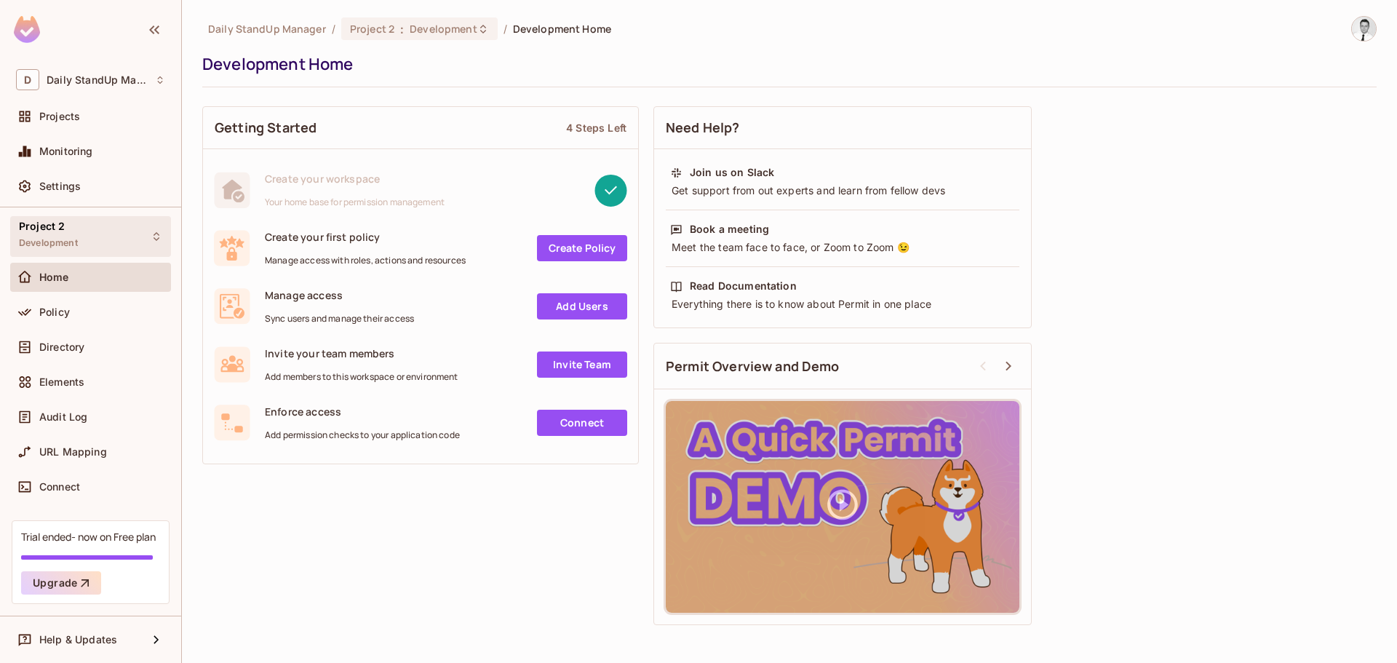
click at [121, 233] on div "Project 2 Development" at bounding box center [90, 236] width 161 height 40
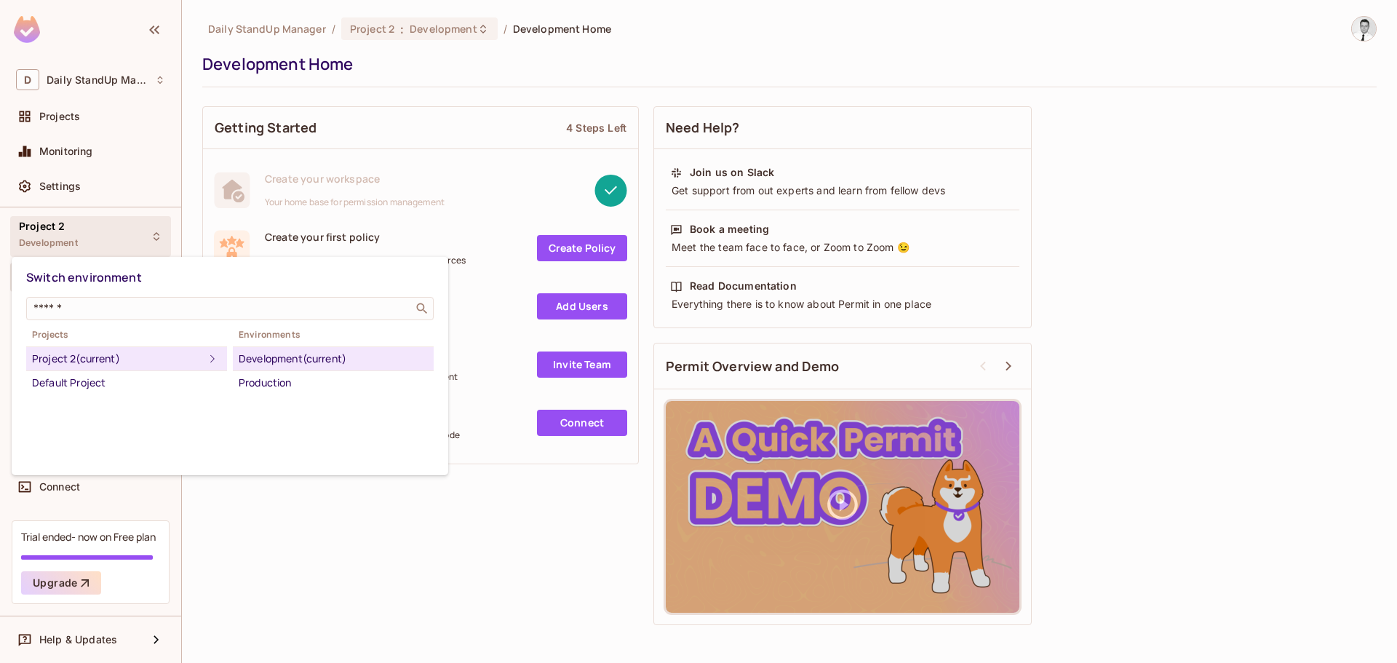
click at [615, 67] on div at bounding box center [698, 331] width 1397 height 663
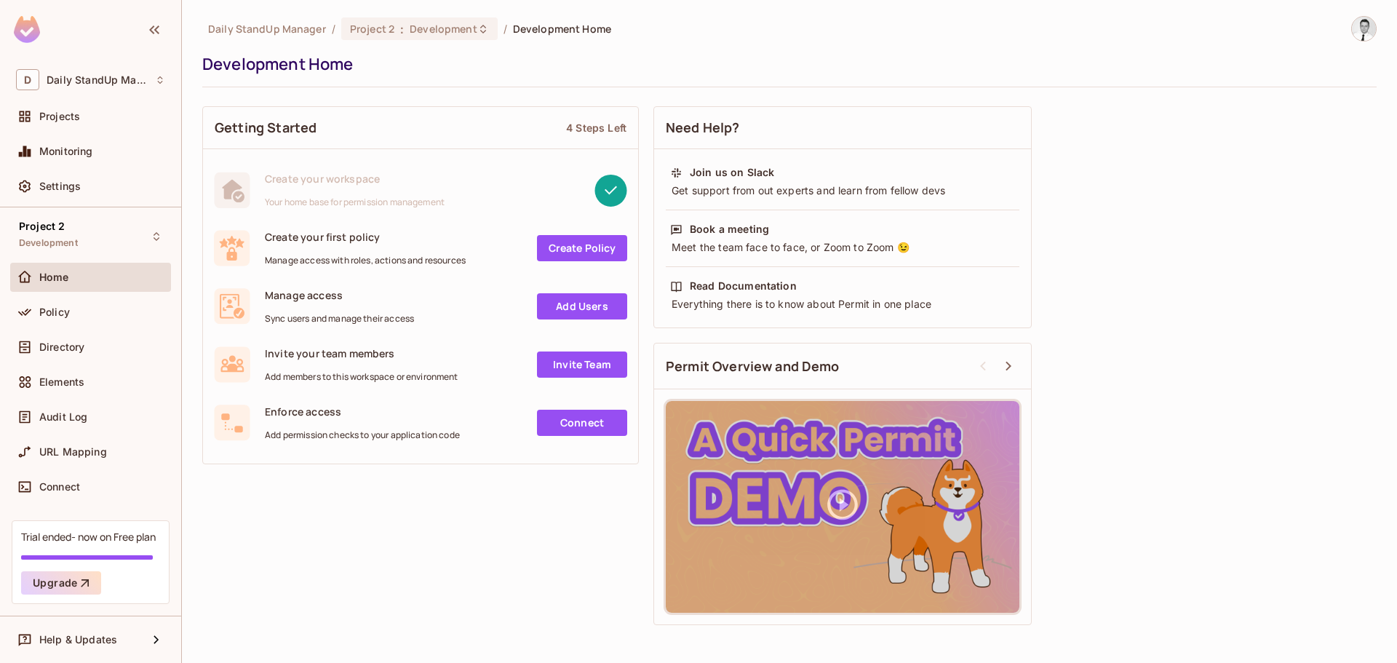
click at [1164, 293] on div "Getting Started 4 Steps Left Create your workspace Your home base for permissio…" at bounding box center [789, 365] width 1174 height 533
click at [90, 252] on div "Project 2 Development" at bounding box center [90, 236] width 161 height 40
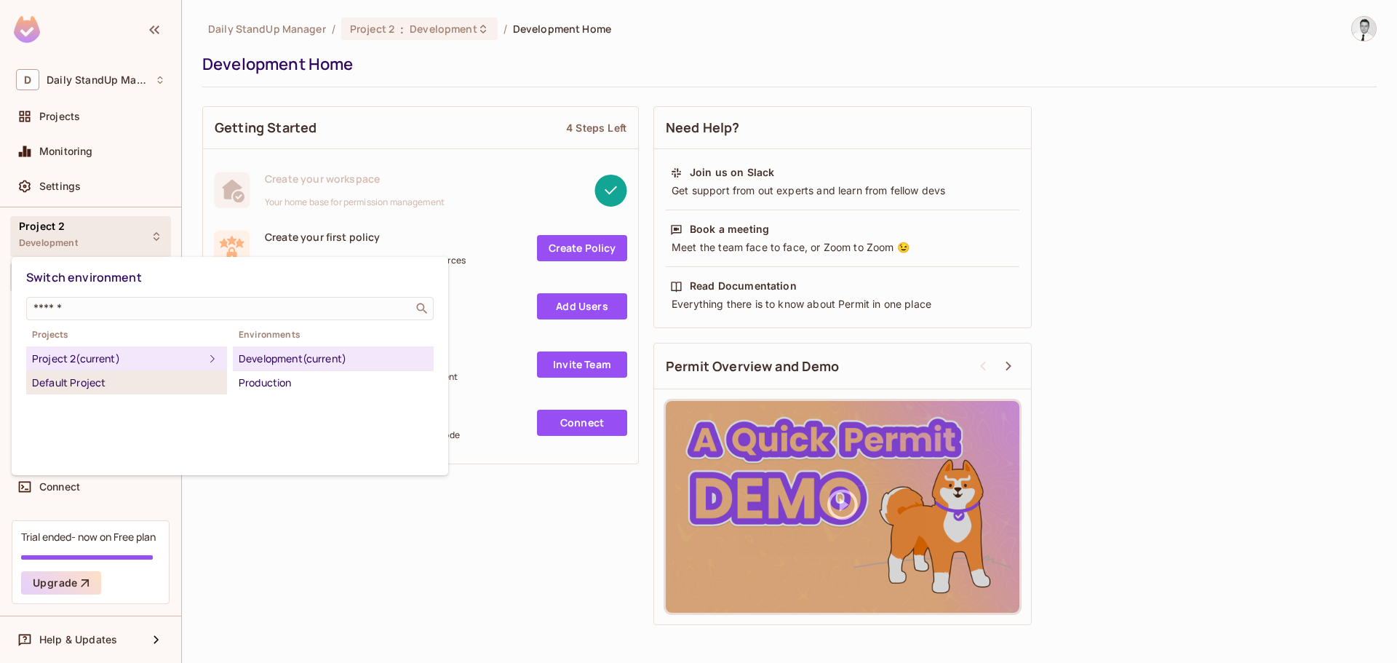
click at [95, 388] on div "Default Project" at bounding box center [126, 382] width 189 height 17
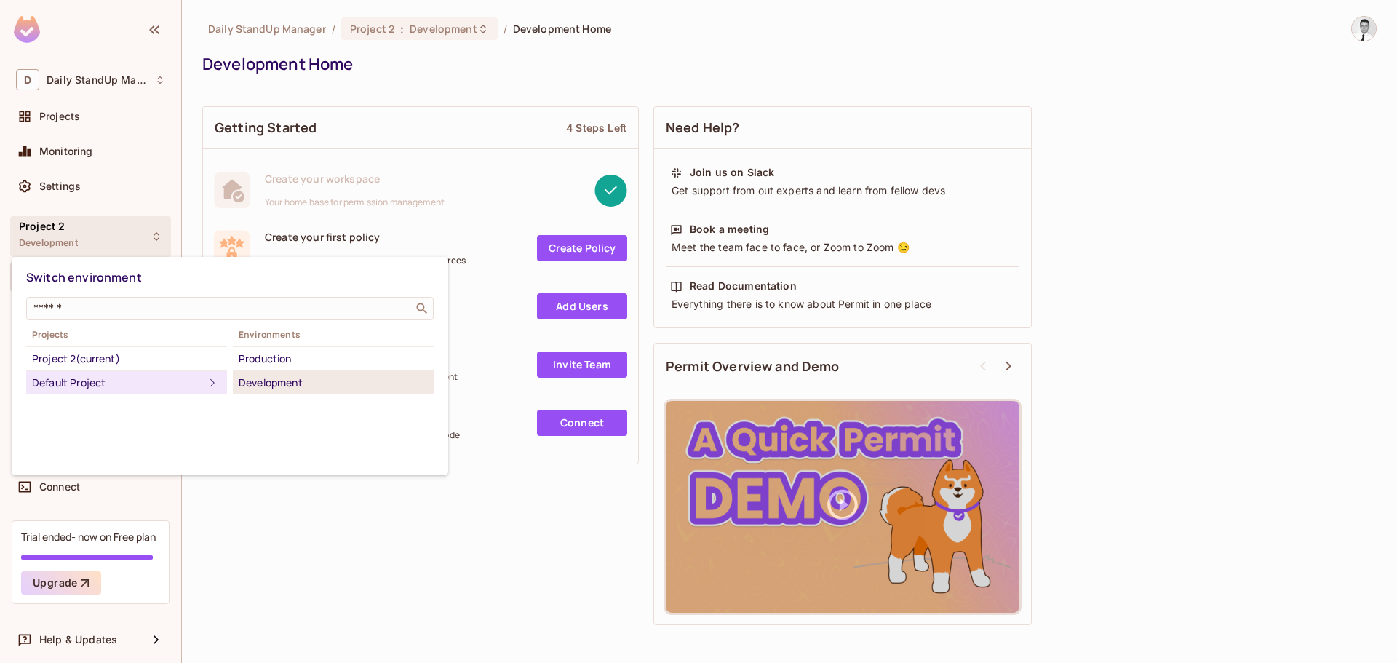
click at [298, 375] on div "Development" at bounding box center [333, 382] width 189 height 17
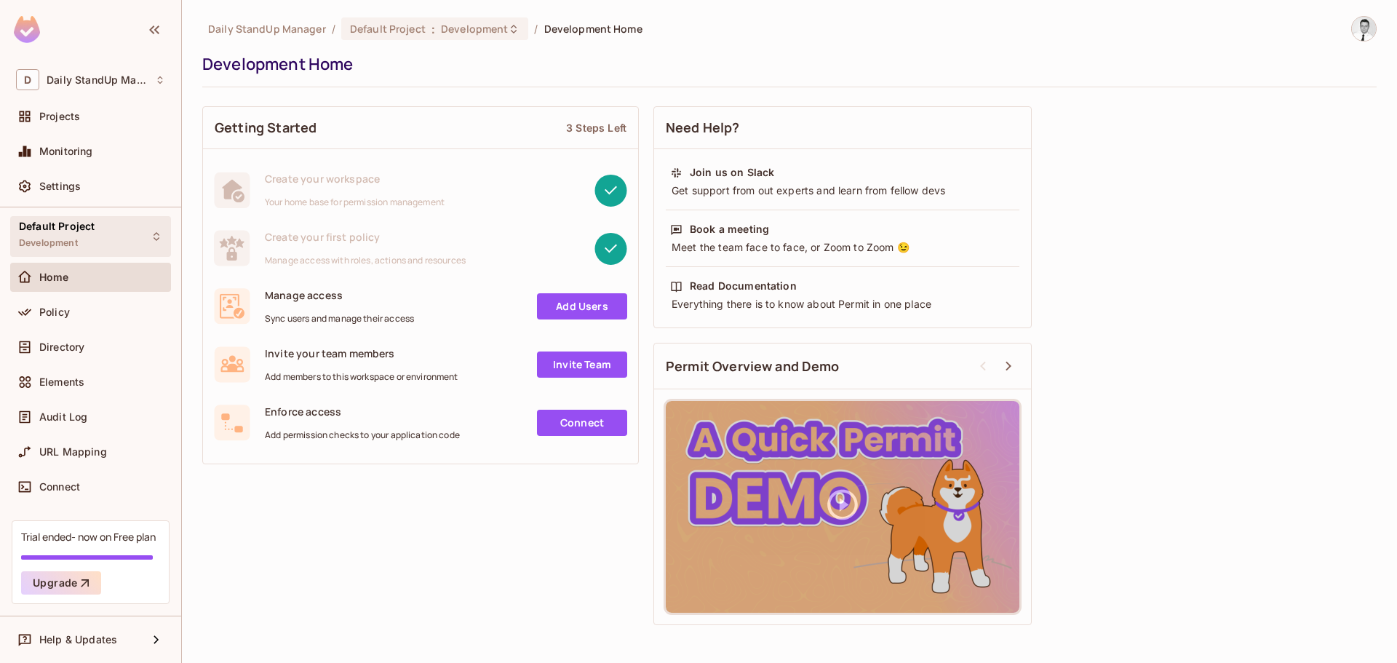
click at [28, 233] on div "Default Project Development" at bounding box center [57, 235] width 76 height 31
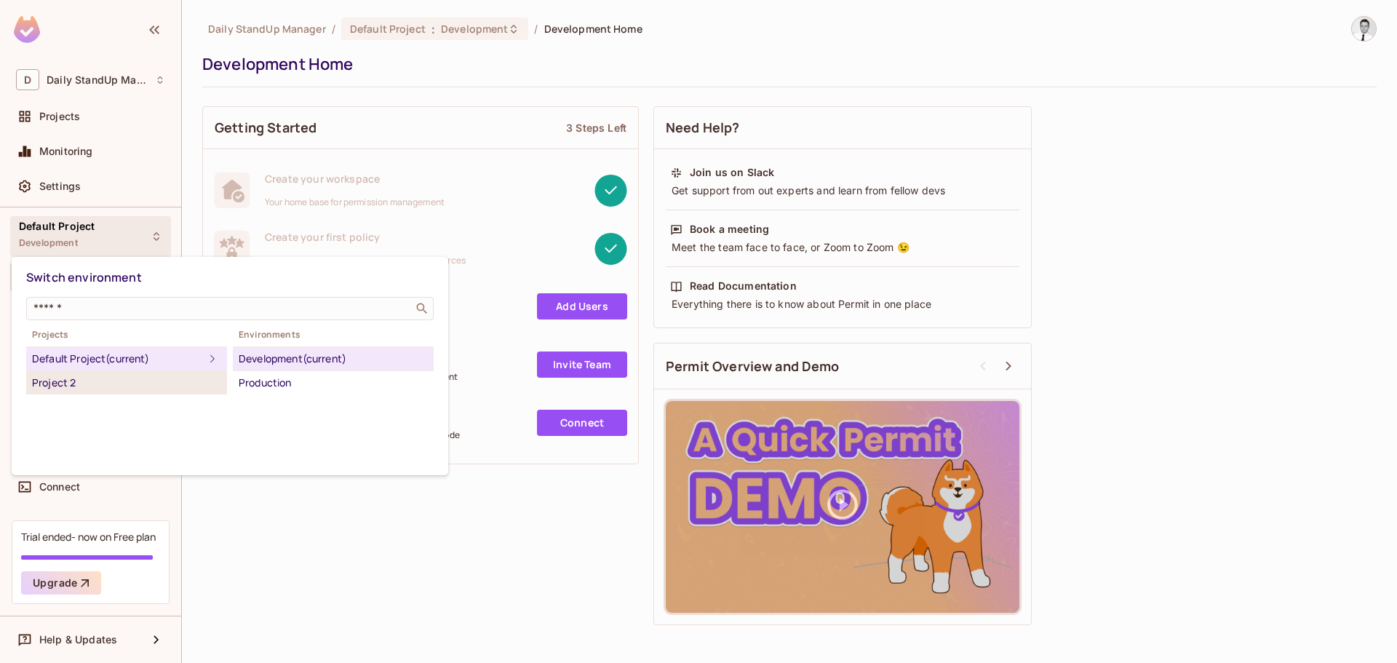
click at [73, 389] on div "Project 2" at bounding box center [126, 382] width 189 height 17
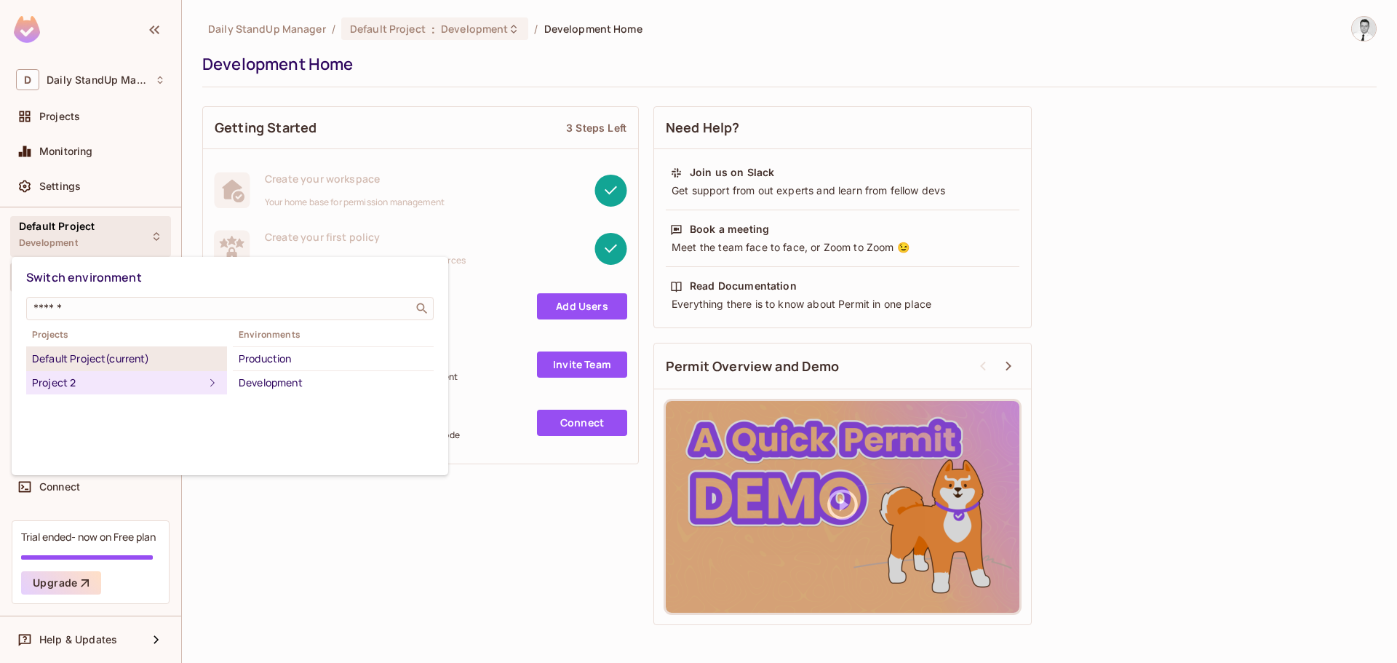
click at [105, 359] on div "Default Project (current)" at bounding box center [126, 358] width 189 height 17
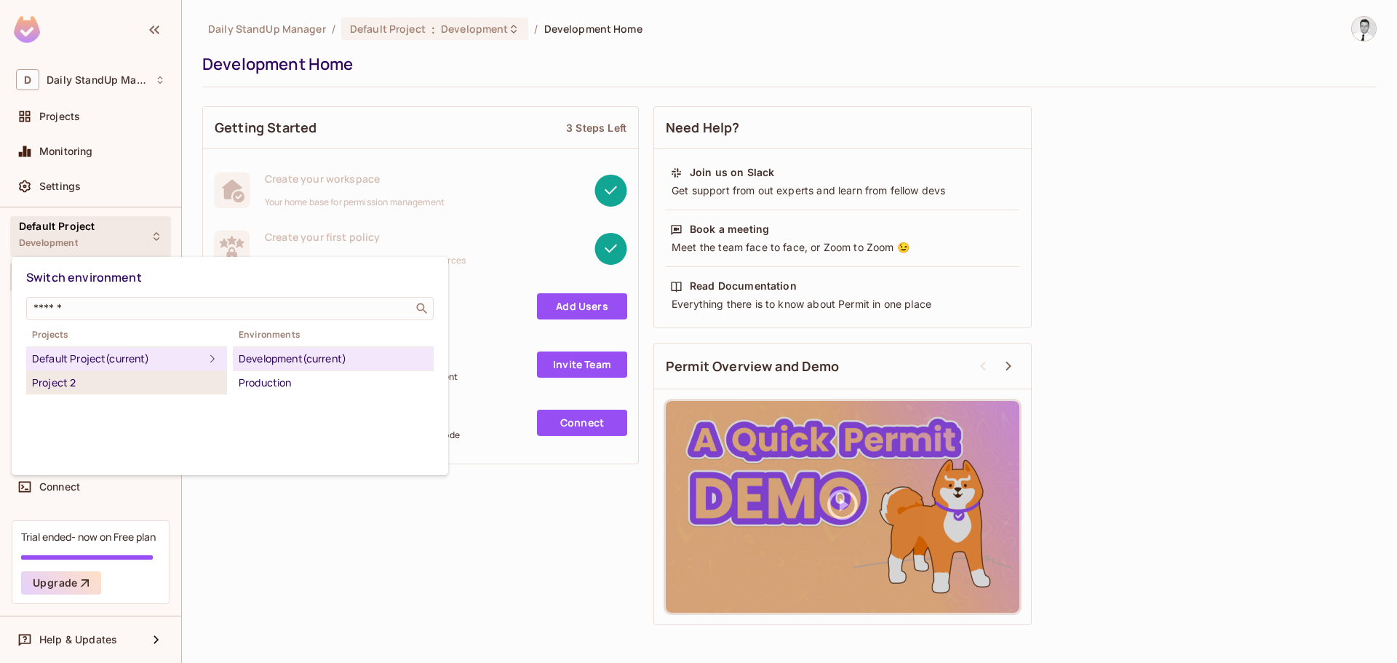
click at [81, 375] on div "Project 2" at bounding box center [126, 382] width 189 height 17
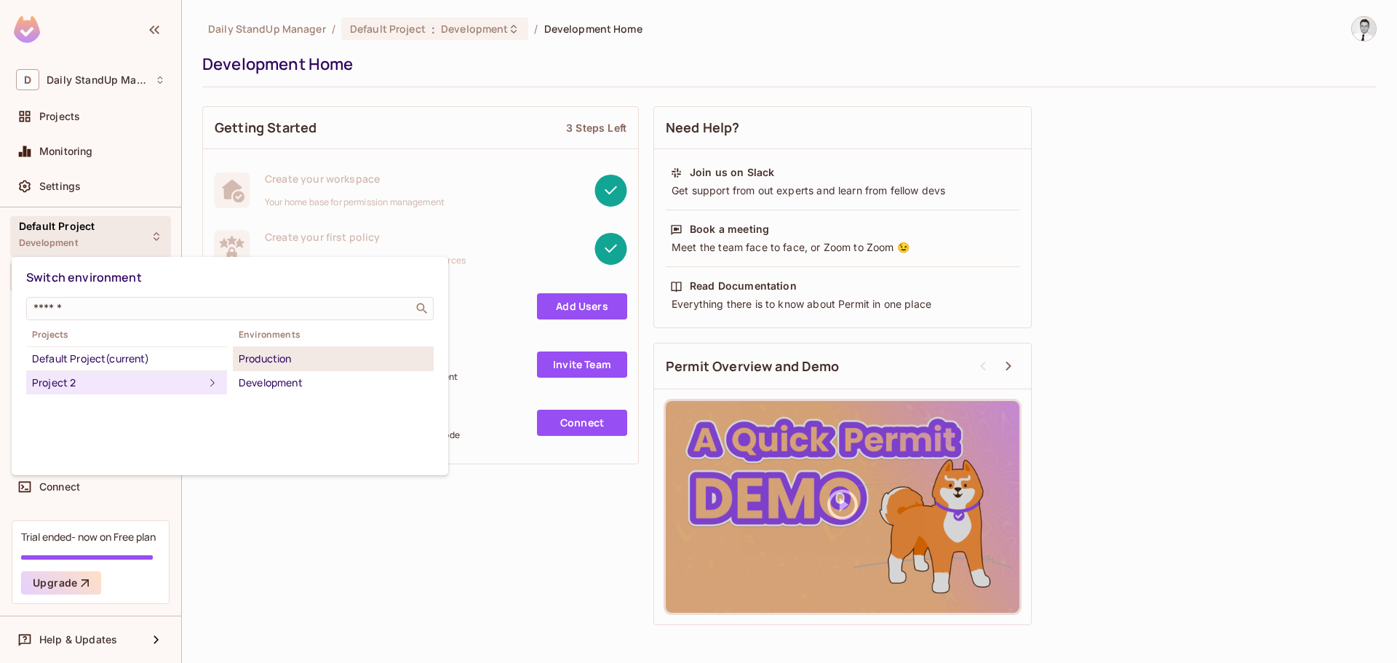
click at [273, 357] on div "Production" at bounding box center [333, 358] width 189 height 17
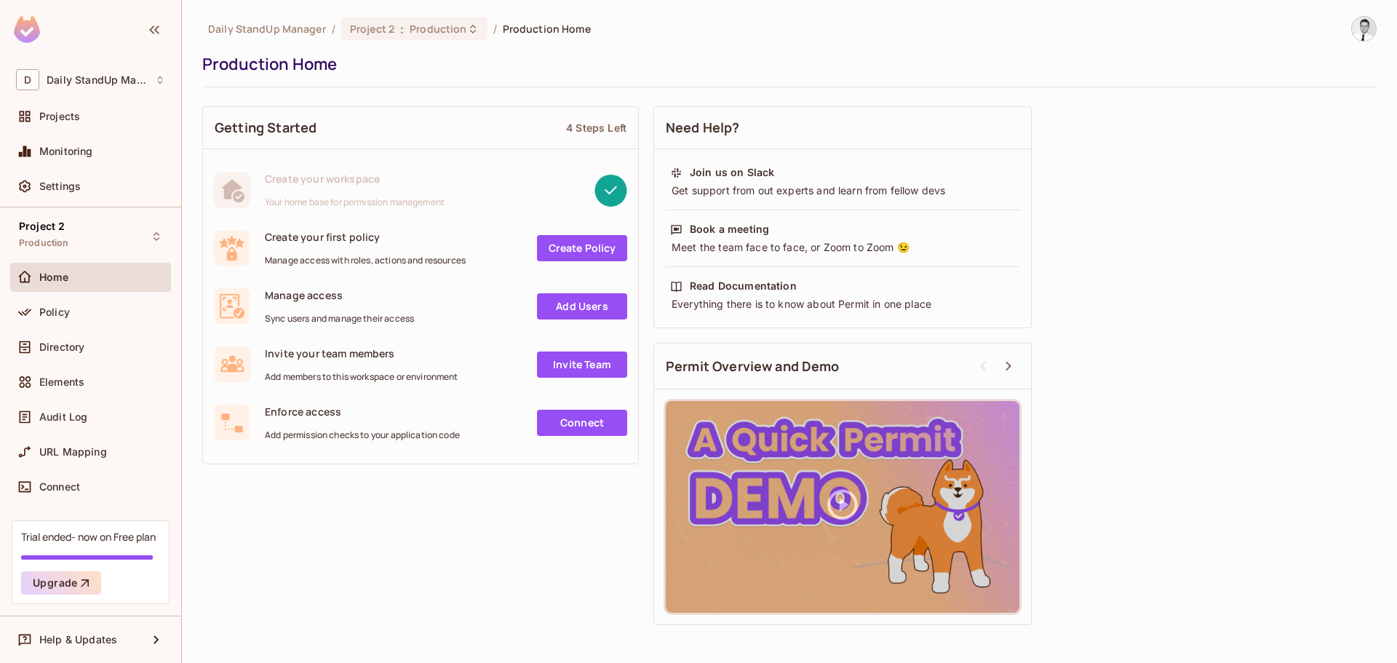
click at [100, 313] on div "Policy" at bounding box center [102, 312] width 126 height 12
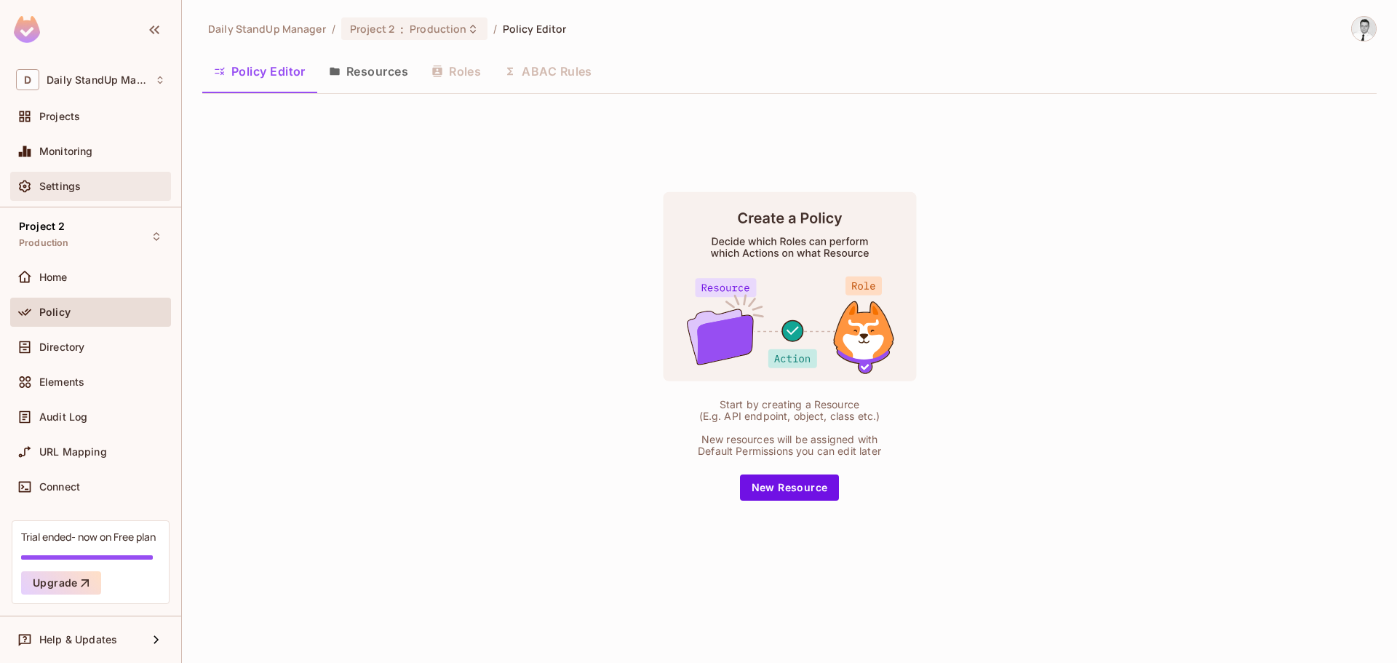
click at [79, 198] on div "Settings" at bounding box center [90, 186] width 161 height 29
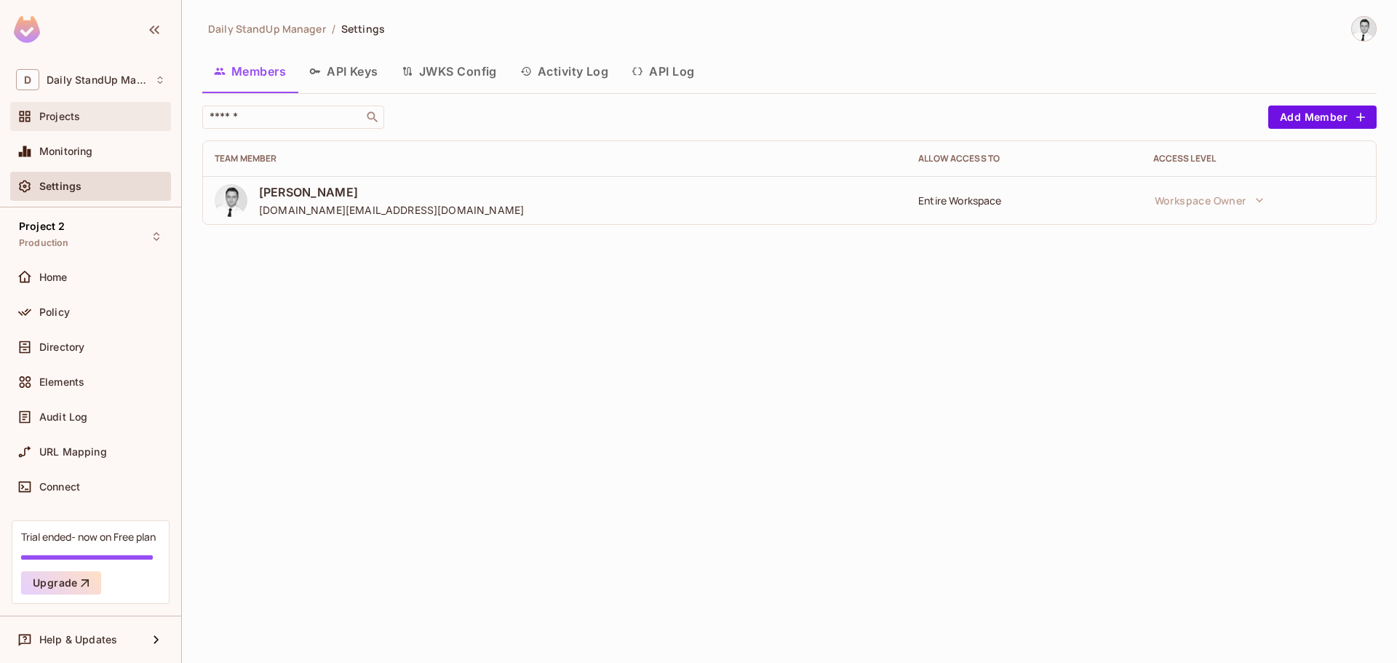
click at [73, 125] on div "Projects" at bounding box center [90, 116] width 149 height 17
